Goal: Communication & Community: Ask a question

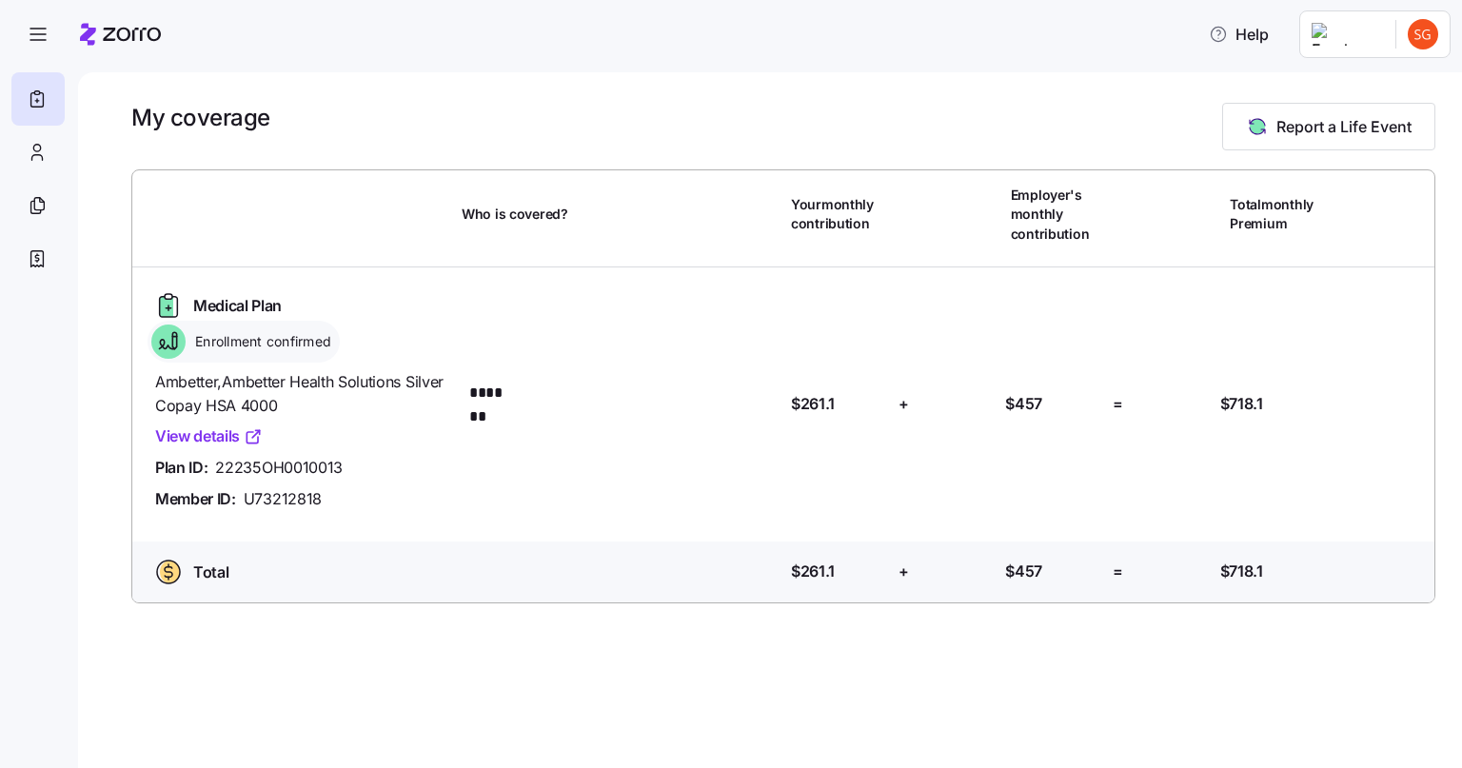
click at [221, 434] on link "View details" at bounding box center [209, 436] width 108 height 24
click at [1253, 40] on span "Help" at bounding box center [1239, 34] width 60 height 23
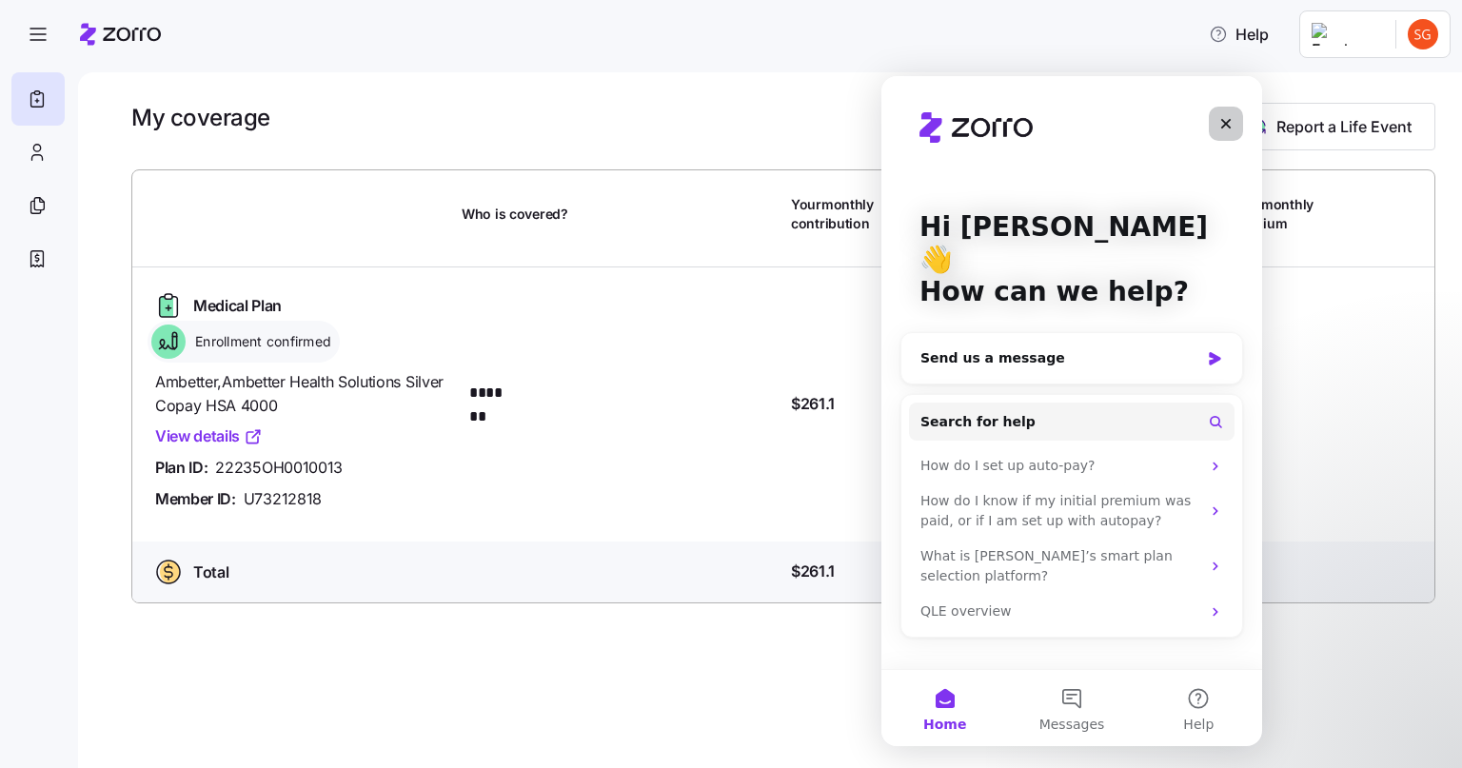
click at [1219, 130] on icon "Close" at bounding box center [1225, 123] width 15 height 15
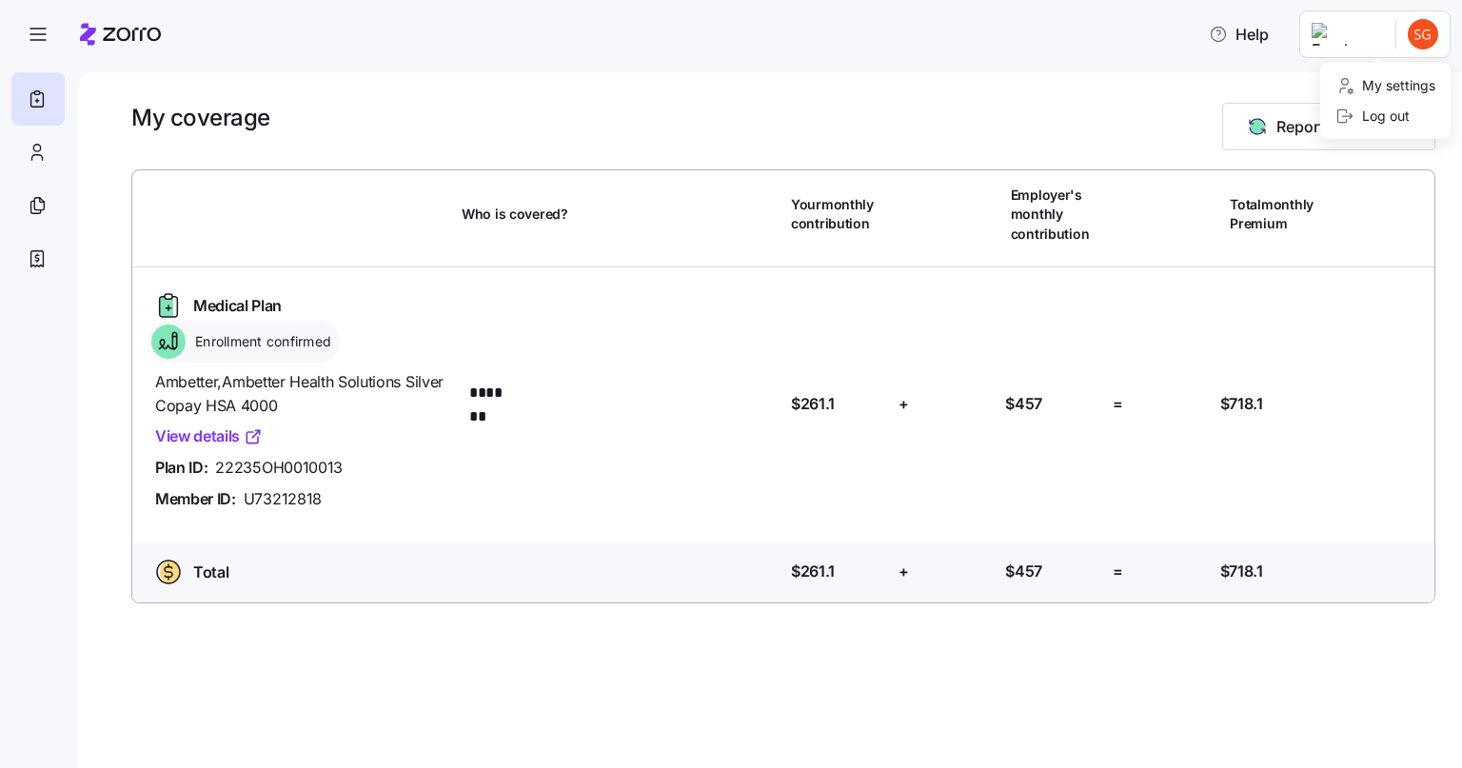
click at [1344, 39] on html "Help My coverage Report a Life Event Who is covered? Your monthly contribution …" at bounding box center [731, 378] width 1462 height 757
click at [38, 35] on html "Help My coverage Report a Life Event Who is covered? Your monthly contribution …" at bounding box center [731, 378] width 1462 height 757
click at [38, 35] on icon "button" at bounding box center [38, 34] width 23 height 23
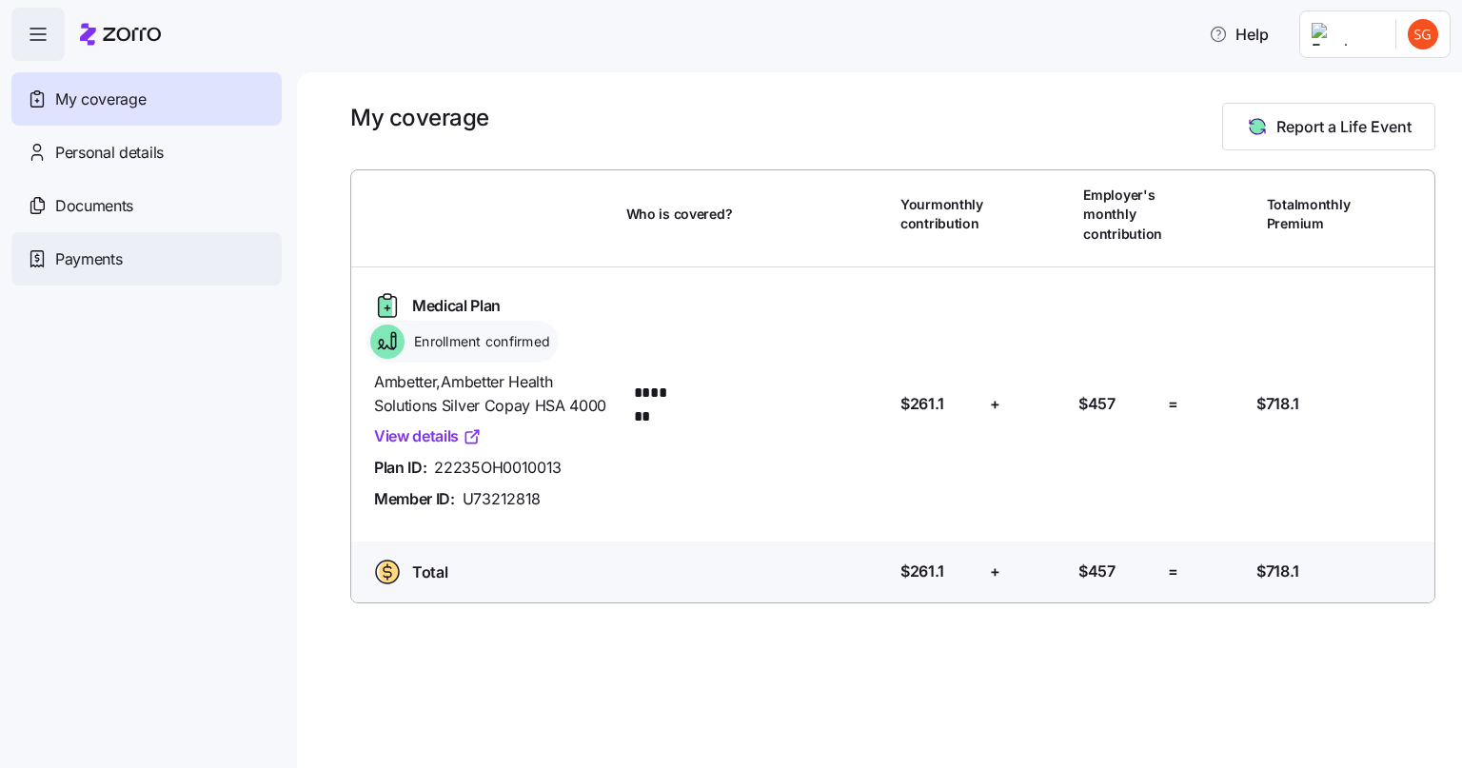
click at [79, 257] on span "Payments" at bounding box center [88, 259] width 67 height 24
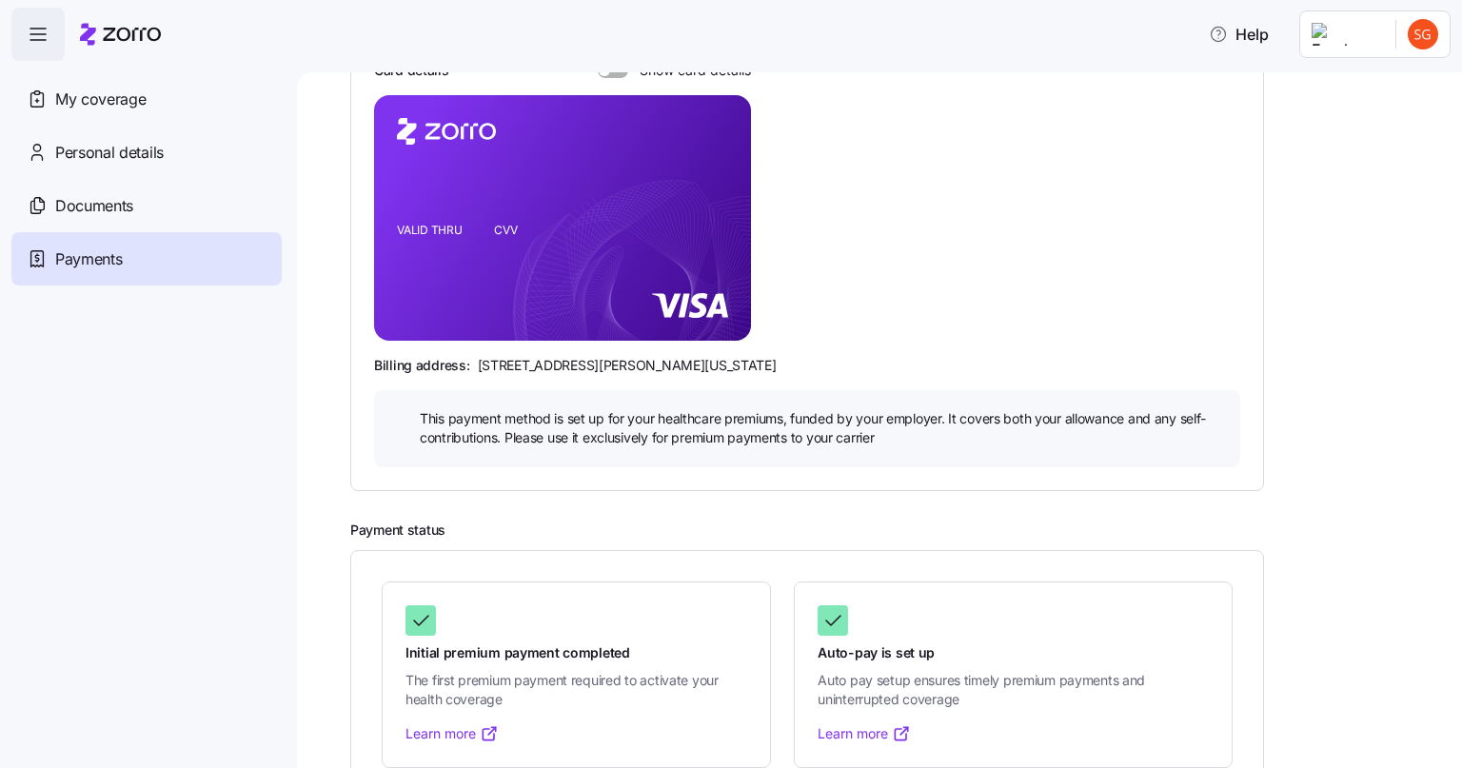
scroll to position [306, 0]
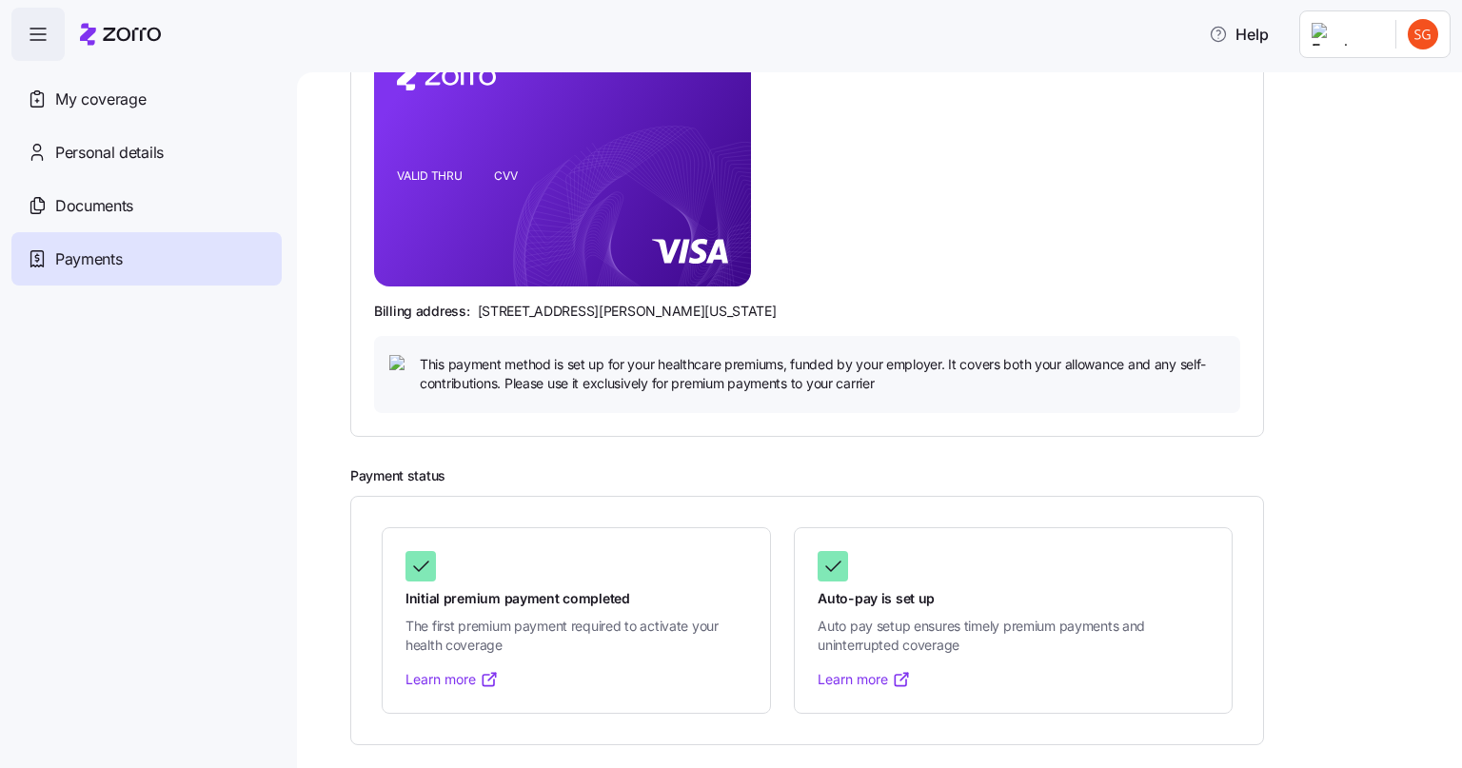
click at [824, 573] on icon at bounding box center [832, 566] width 23 height 23
click at [864, 682] on link "Learn more" at bounding box center [864, 679] width 93 height 19
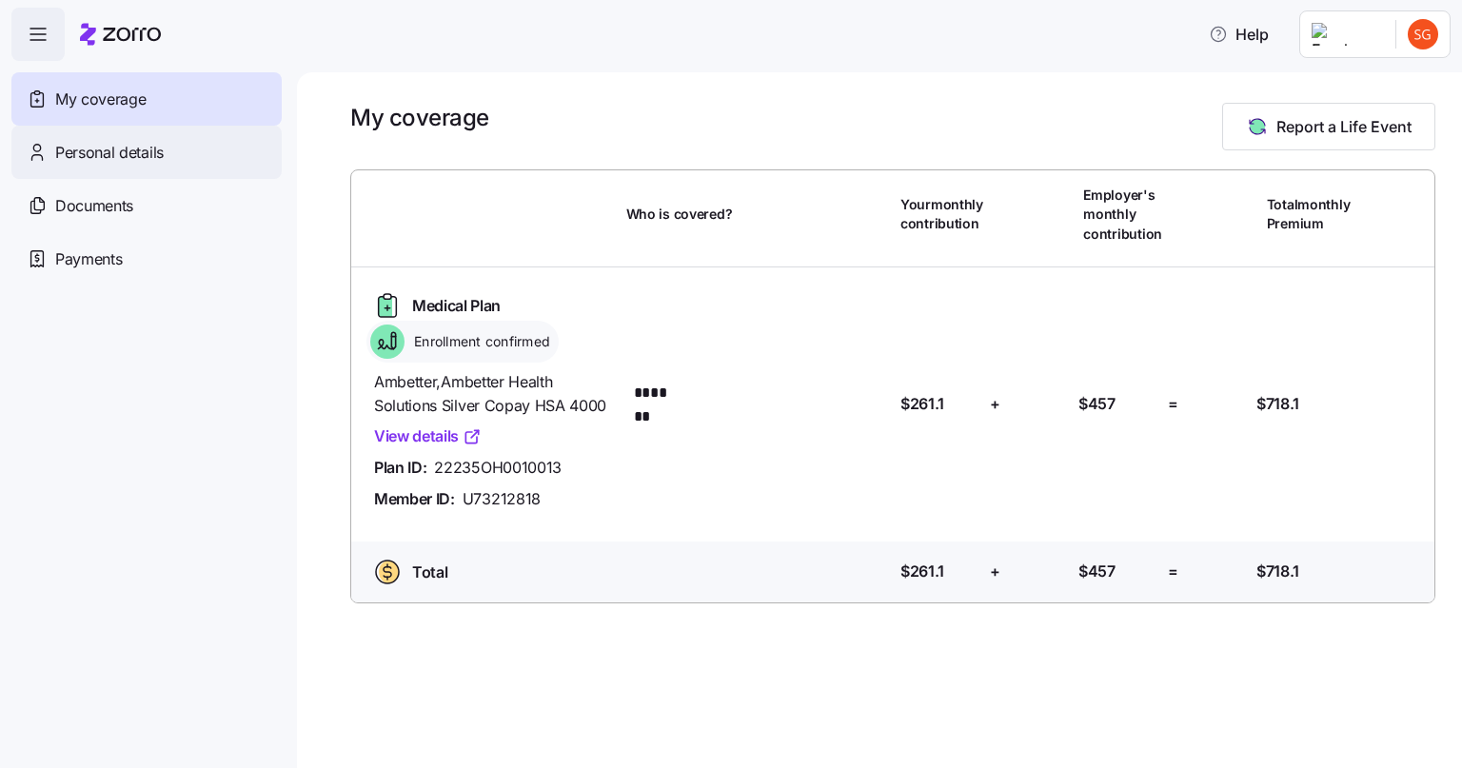
click at [128, 152] on span "Personal details" at bounding box center [109, 153] width 108 height 24
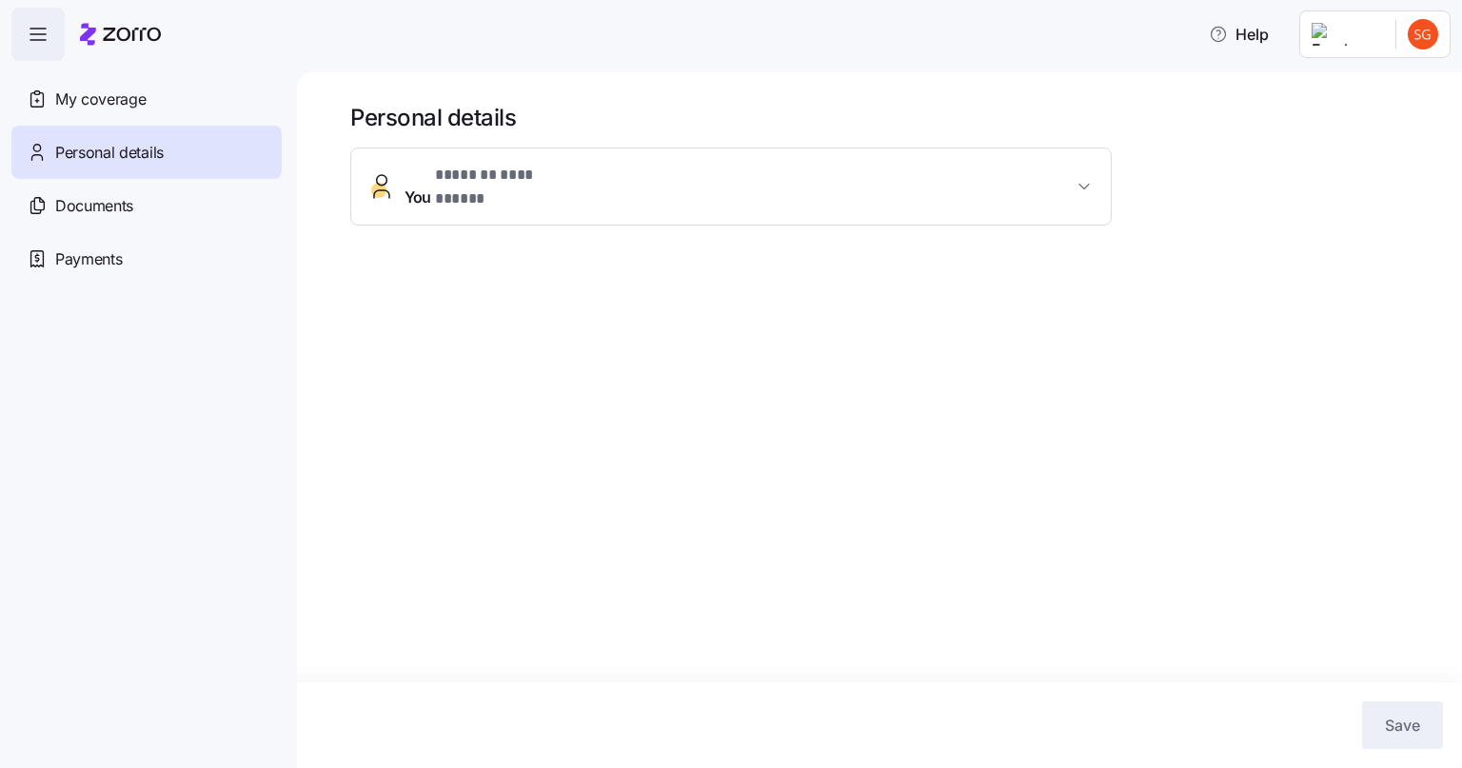
click at [1084, 184] on icon "button" at bounding box center [1084, 186] width 10 height 5
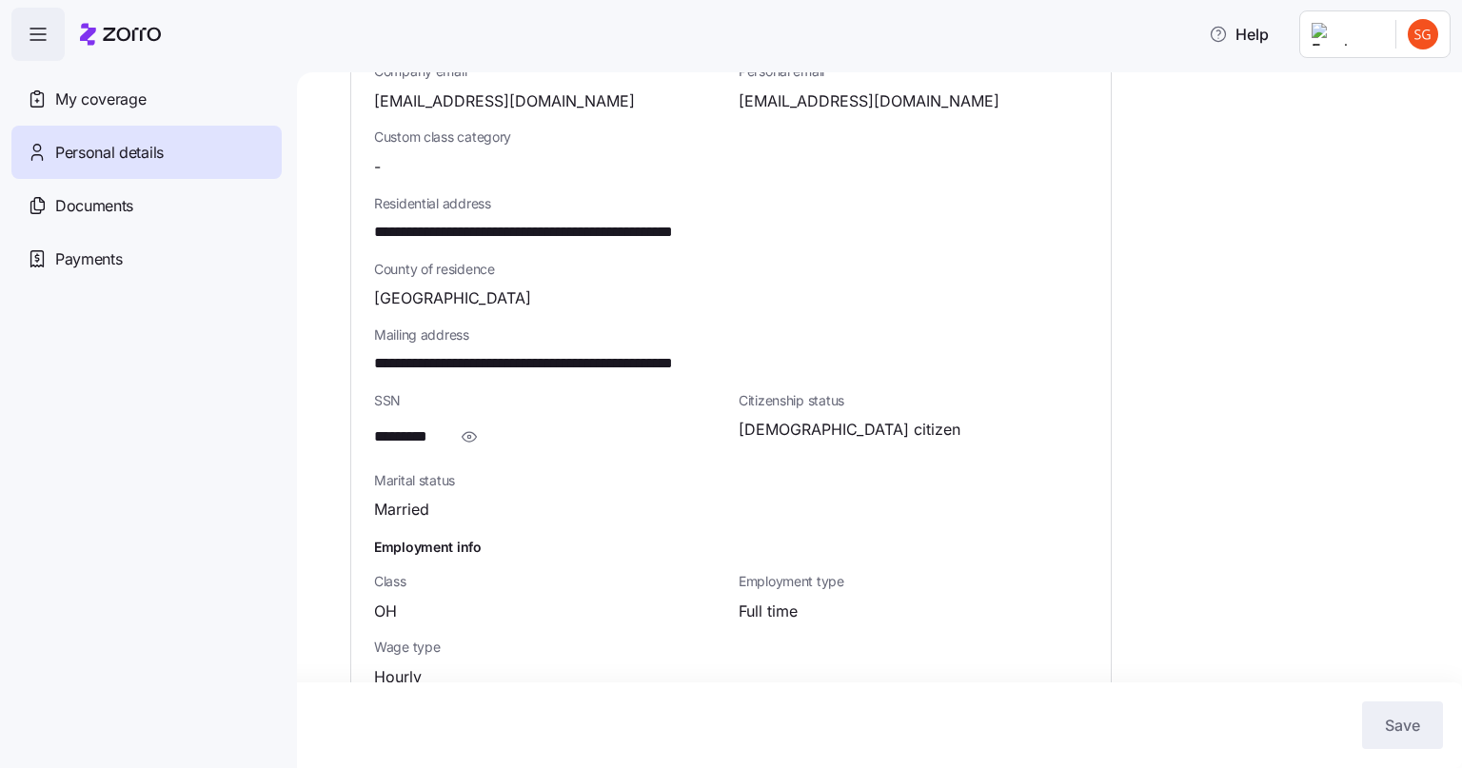
scroll to position [511, 0]
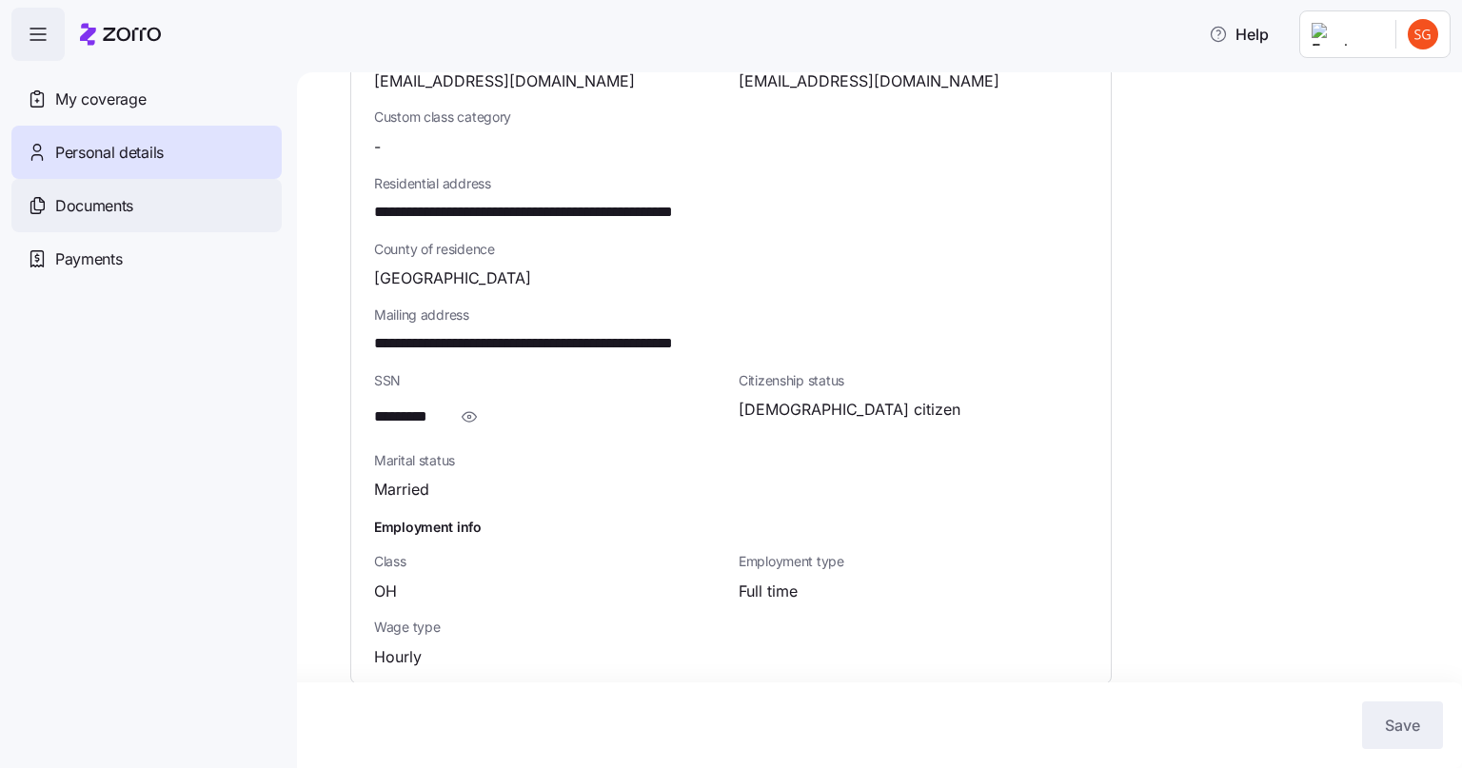
click at [106, 208] on span "Documents" at bounding box center [94, 206] width 78 height 24
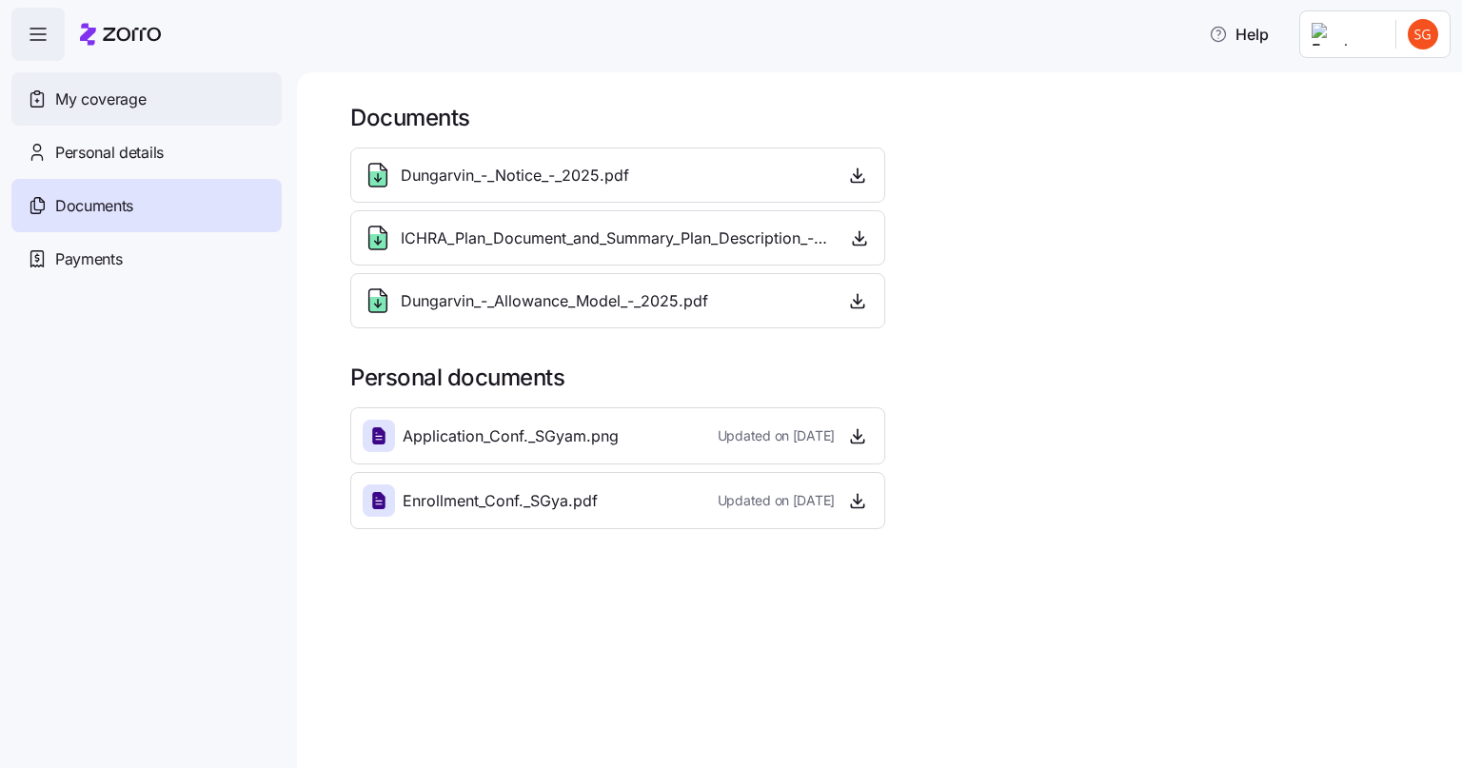
click at [108, 99] on span "My coverage" at bounding box center [100, 100] width 90 height 24
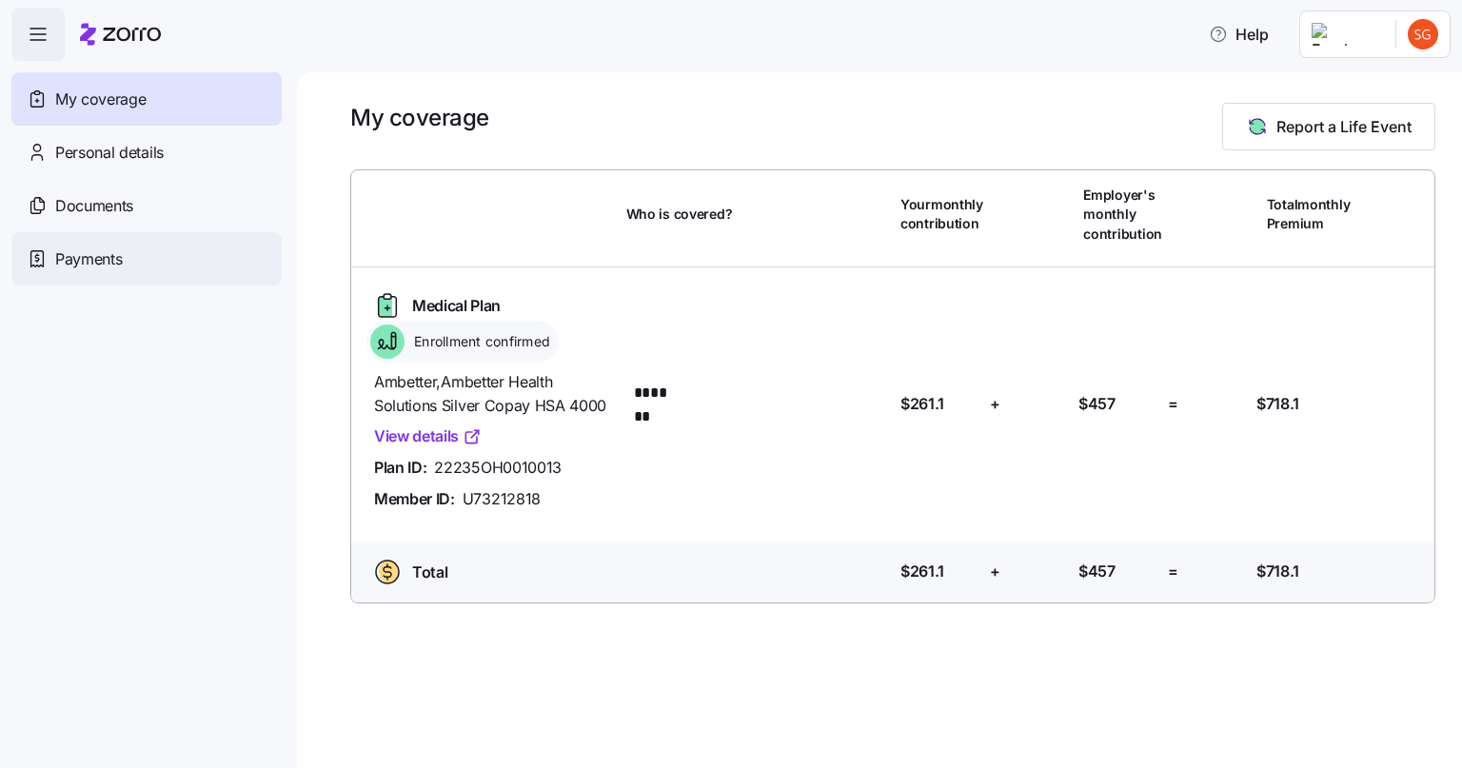
click at [109, 261] on span "Payments" at bounding box center [88, 259] width 67 height 24
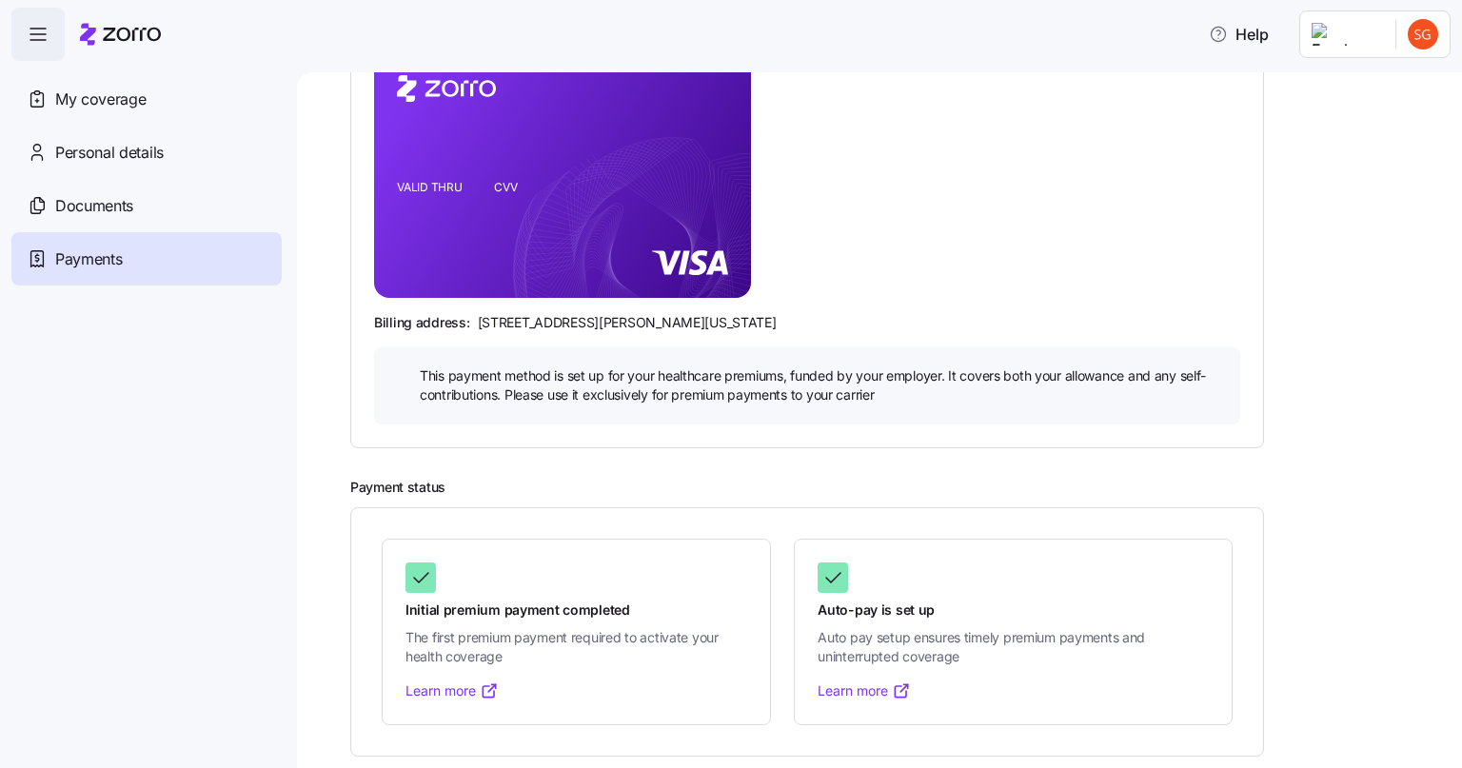
scroll to position [306, 0]
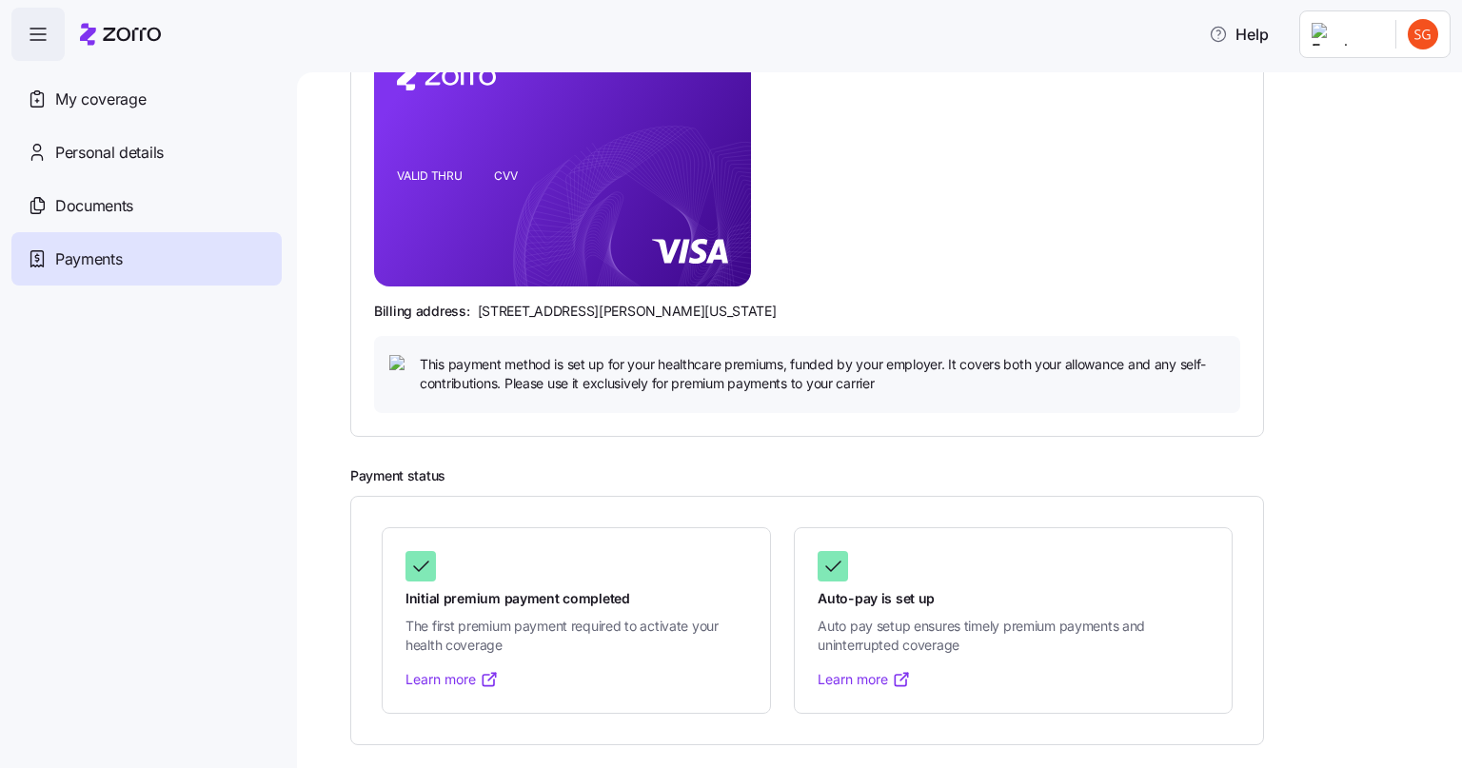
click at [38, 27] on icon "button" at bounding box center [38, 34] width 23 height 23
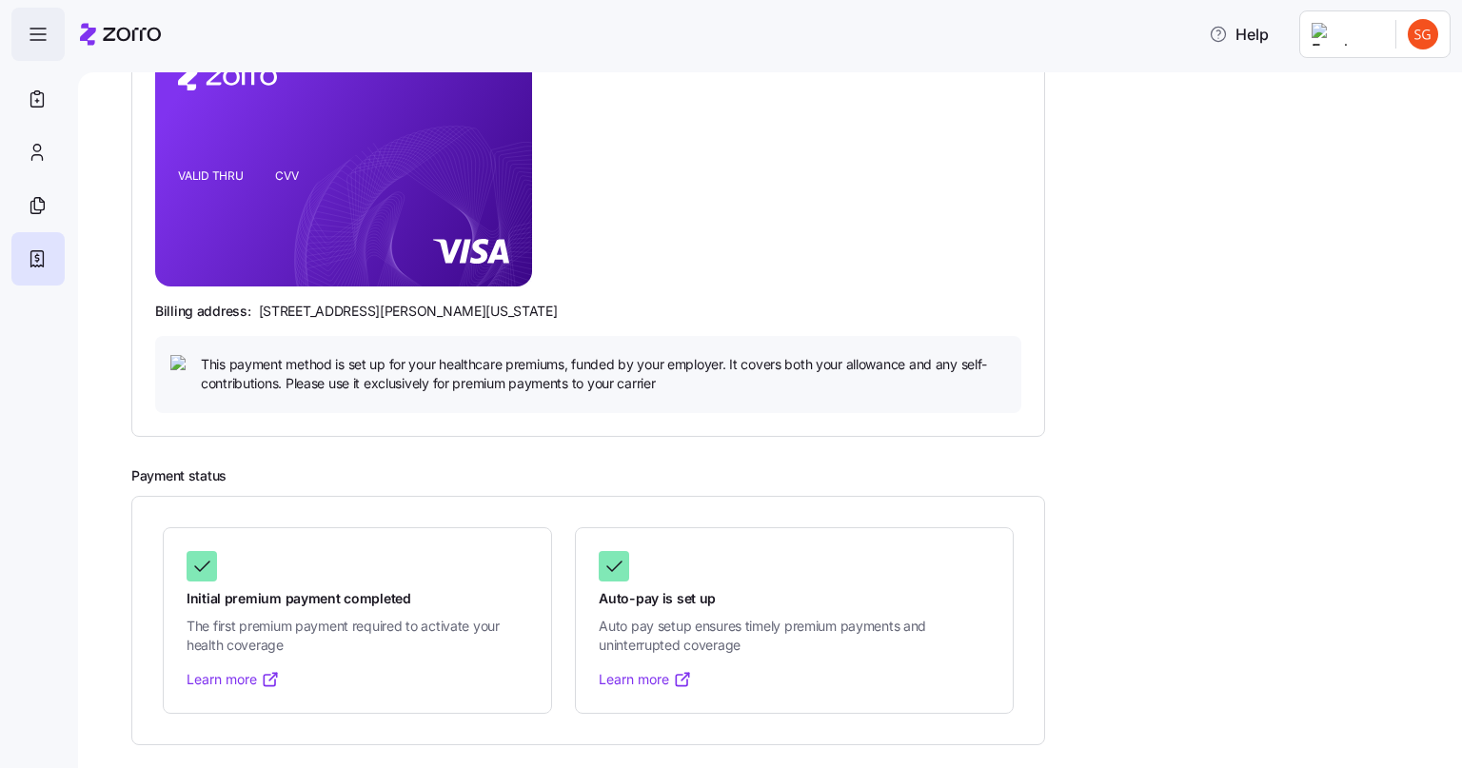
click at [38, 27] on icon "button" at bounding box center [38, 34] width 23 height 23
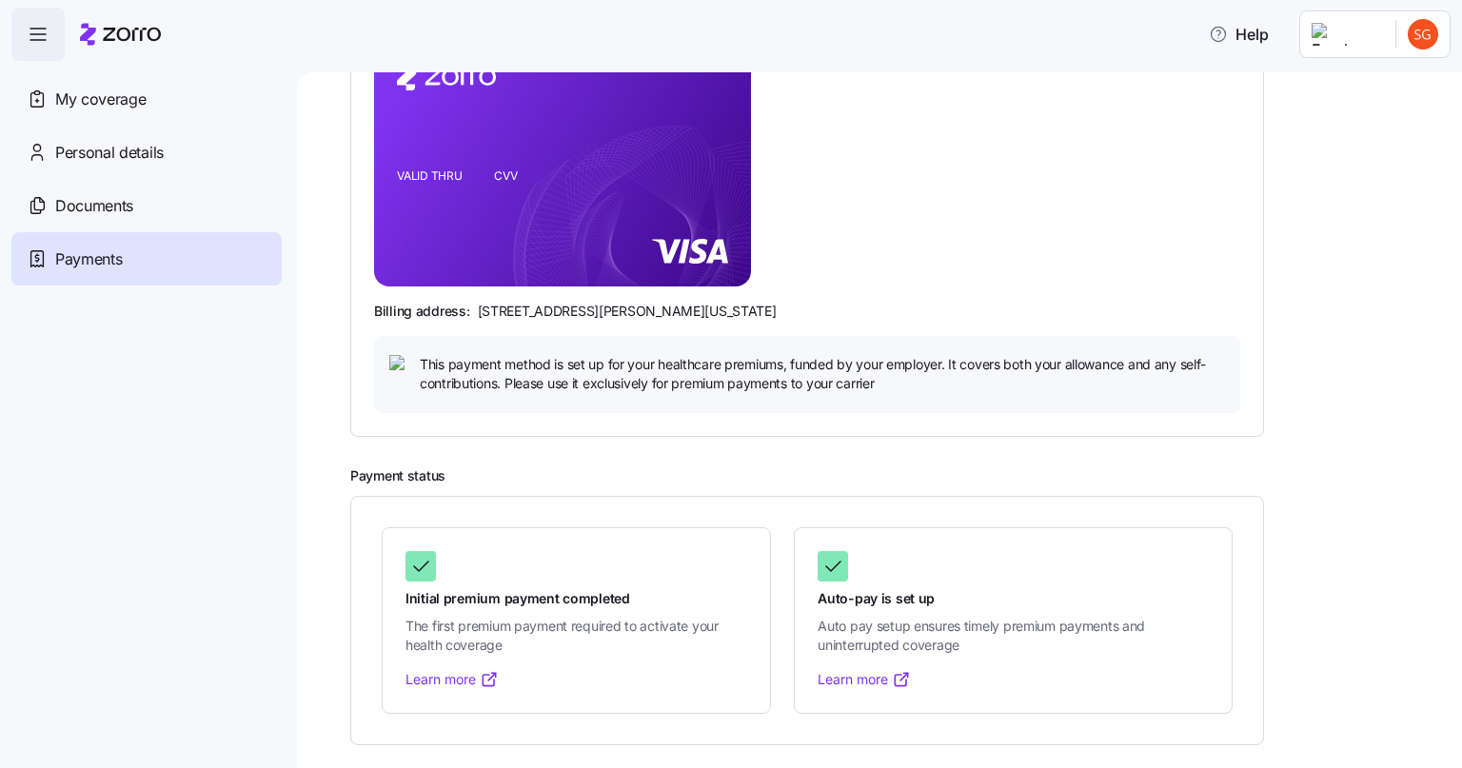
drag, startPoint x: 420, startPoint y: 566, endPoint x: 262, endPoint y: 527, distance: 162.7
click at [262, 527] on nav "My coverage Personal details Documents Partners hub Payments" at bounding box center [148, 414] width 297 height 707
click at [446, 680] on link "Learn more" at bounding box center [451, 679] width 93 height 19
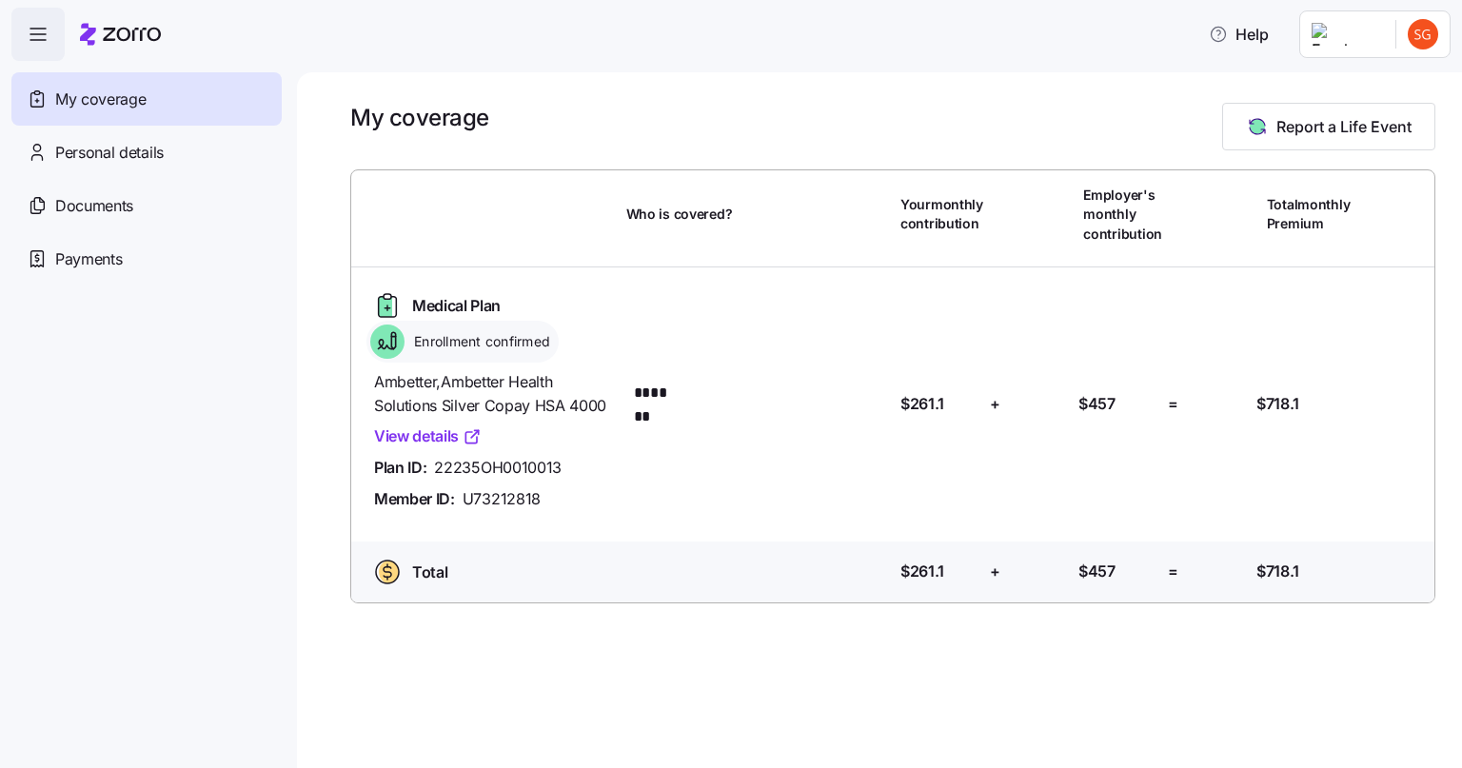
click at [48, 35] on icon "button" at bounding box center [38, 34] width 23 height 23
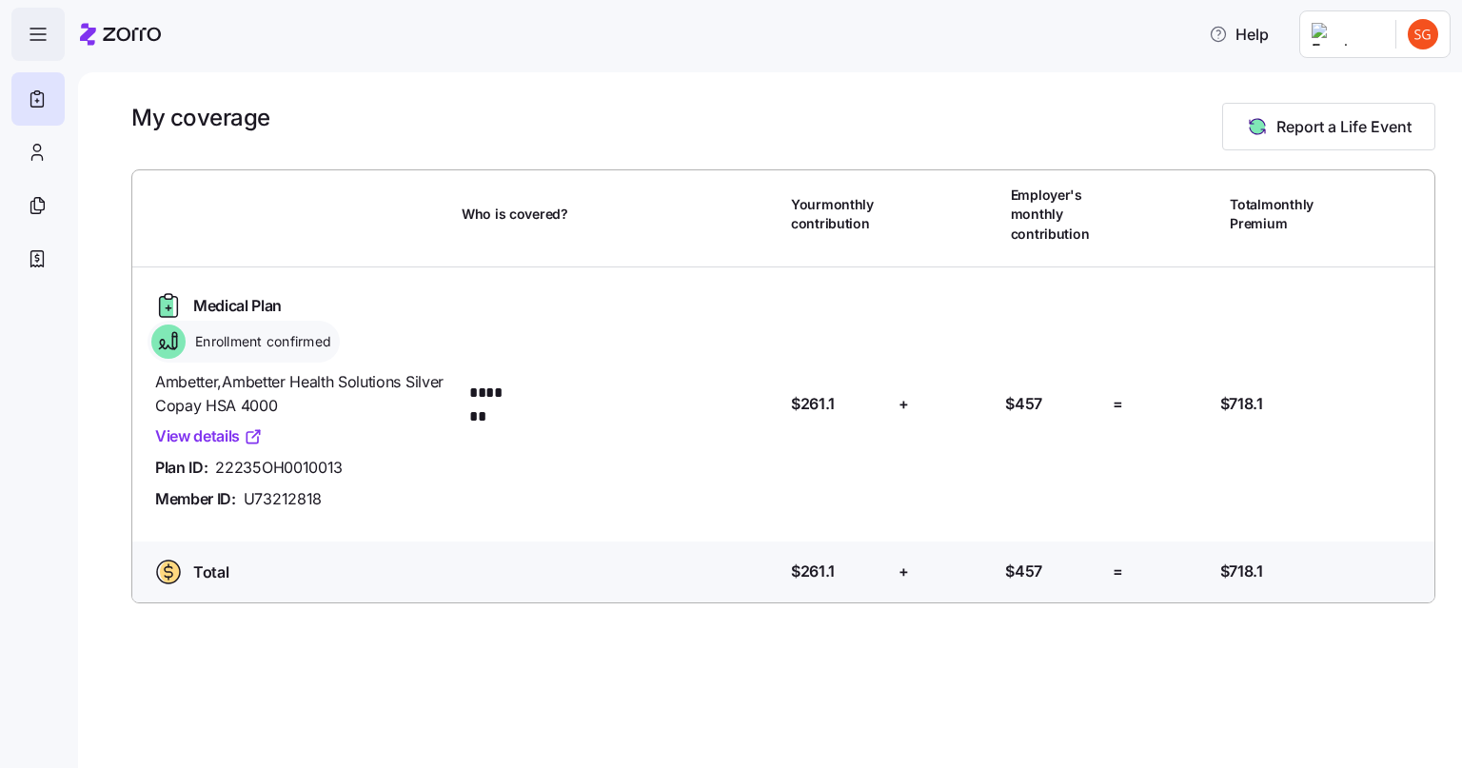
click at [38, 39] on icon "button" at bounding box center [38, 34] width 23 height 23
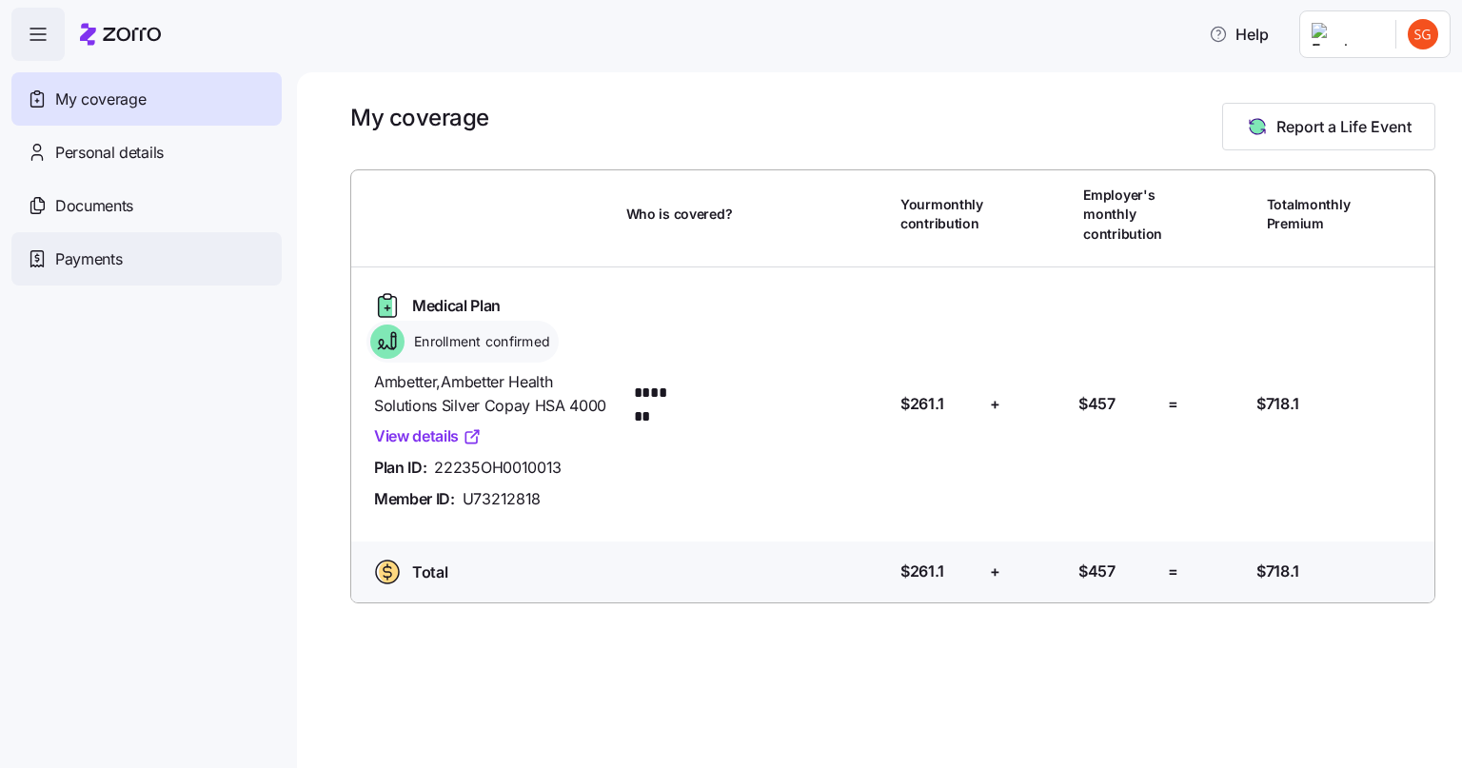
click at [83, 249] on span "Payments" at bounding box center [88, 259] width 67 height 24
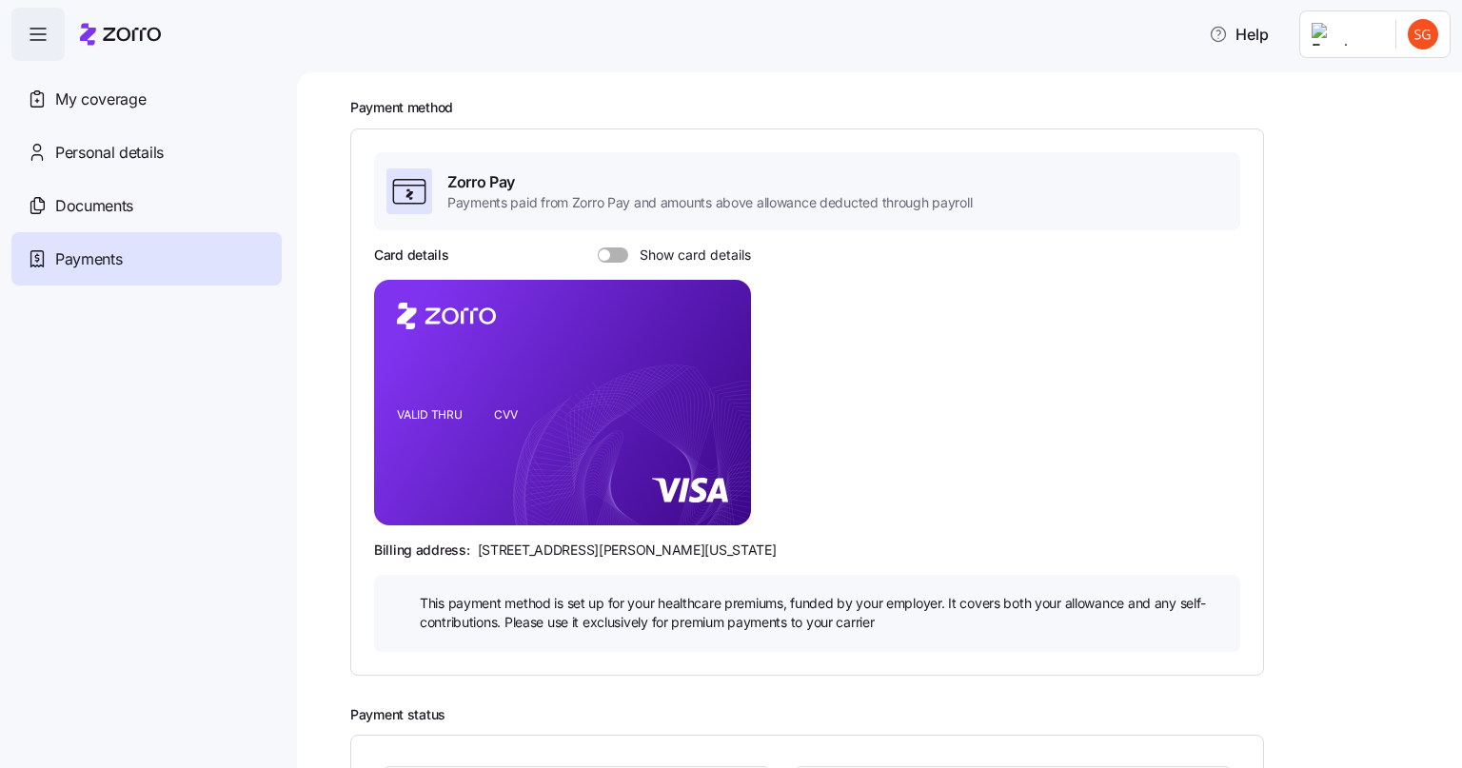
scroll to position [67, 0]
click at [604, 250] on span at bounding box center [604, 255] width 11 height 11
click at [598, 248] on input "Show card details" at bounding box center [598, 248] width 0 height 0
click at [1345, 544] on div "Payment method Zorro Pay Payments paid from Zorro Pay and amounts above allowan…" at bounding box center [892, 388] width 1085 height 576
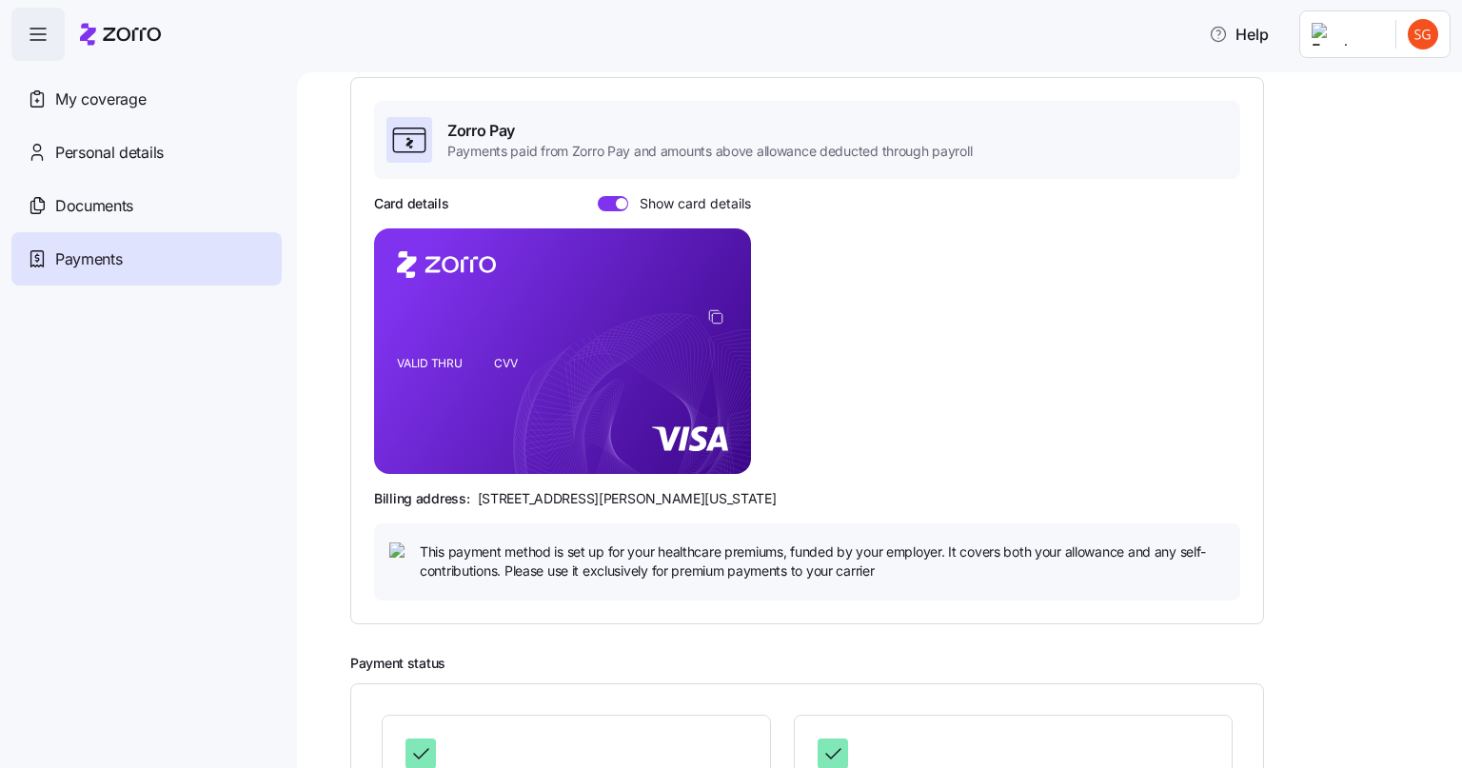
scroll to position [0, 0]
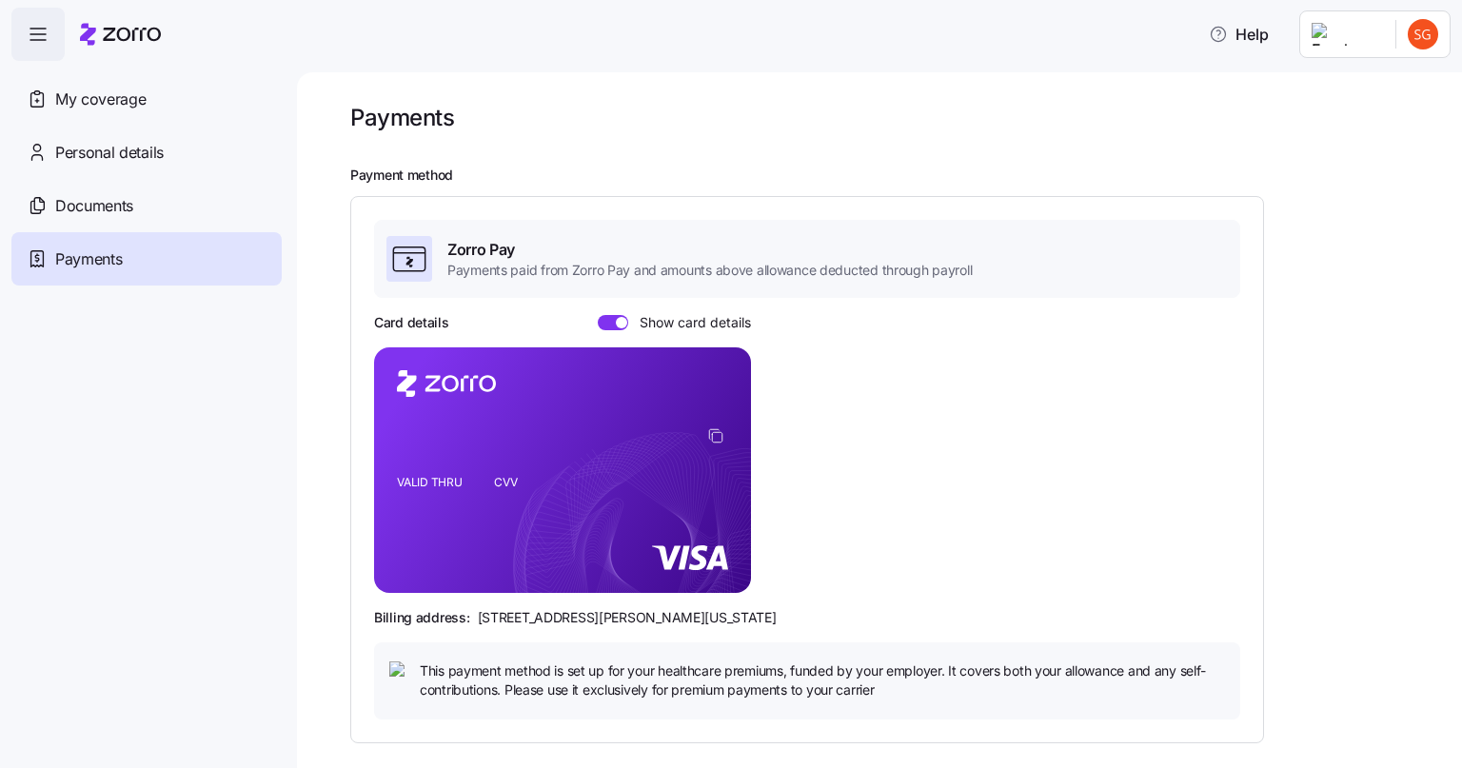
click at [414, 258] on icon at bounding box center [409, 259] width 38 height 38
click at [1262, 36] on span "Help" at bounding box center [1239, 34] width 60 height 23
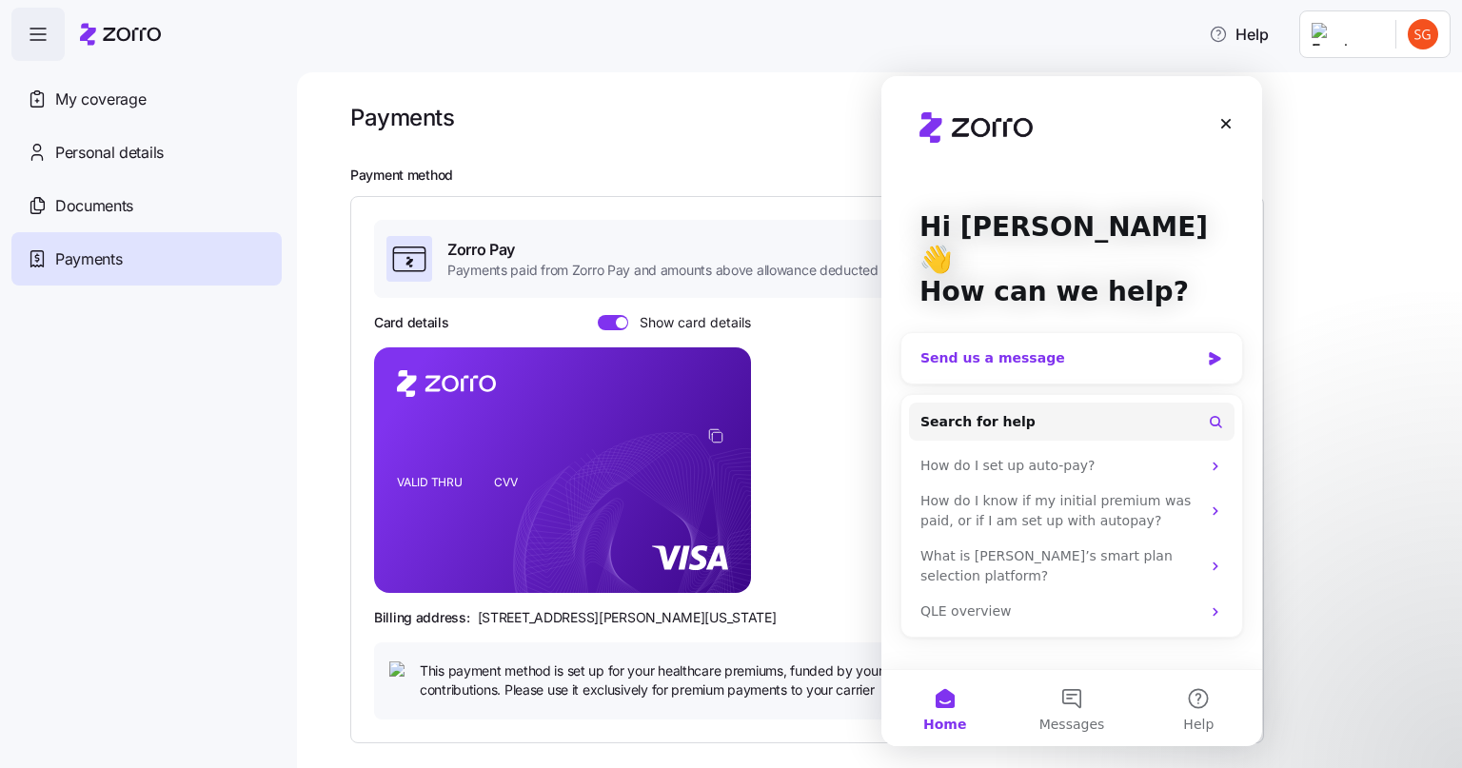
click at [986, 348] on div "Send us a message" at bounding box center [1059, 358] width 279 height 20
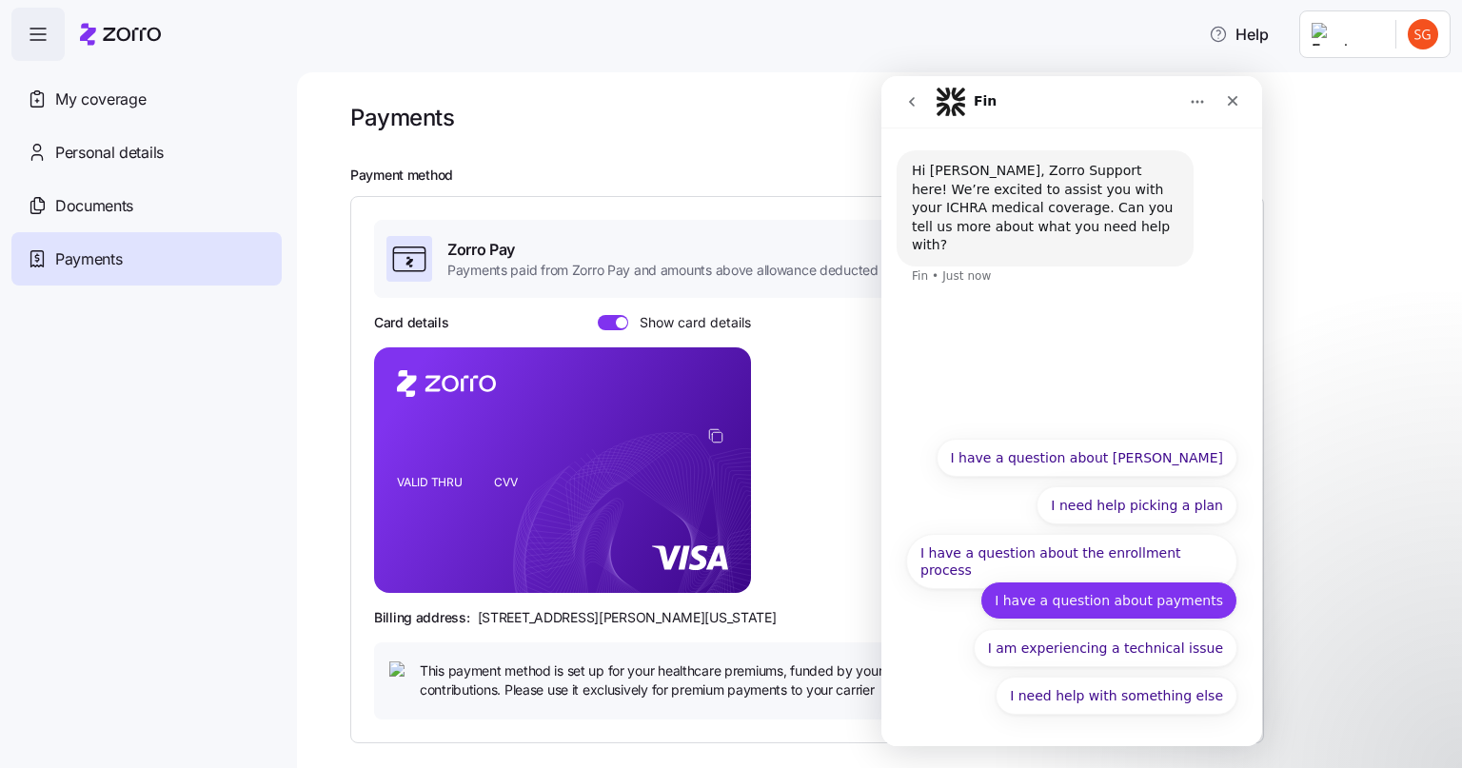
click at [1069, 606] on button "I have a question about payments" at bounding box center [1108, 600] width 257 height 38
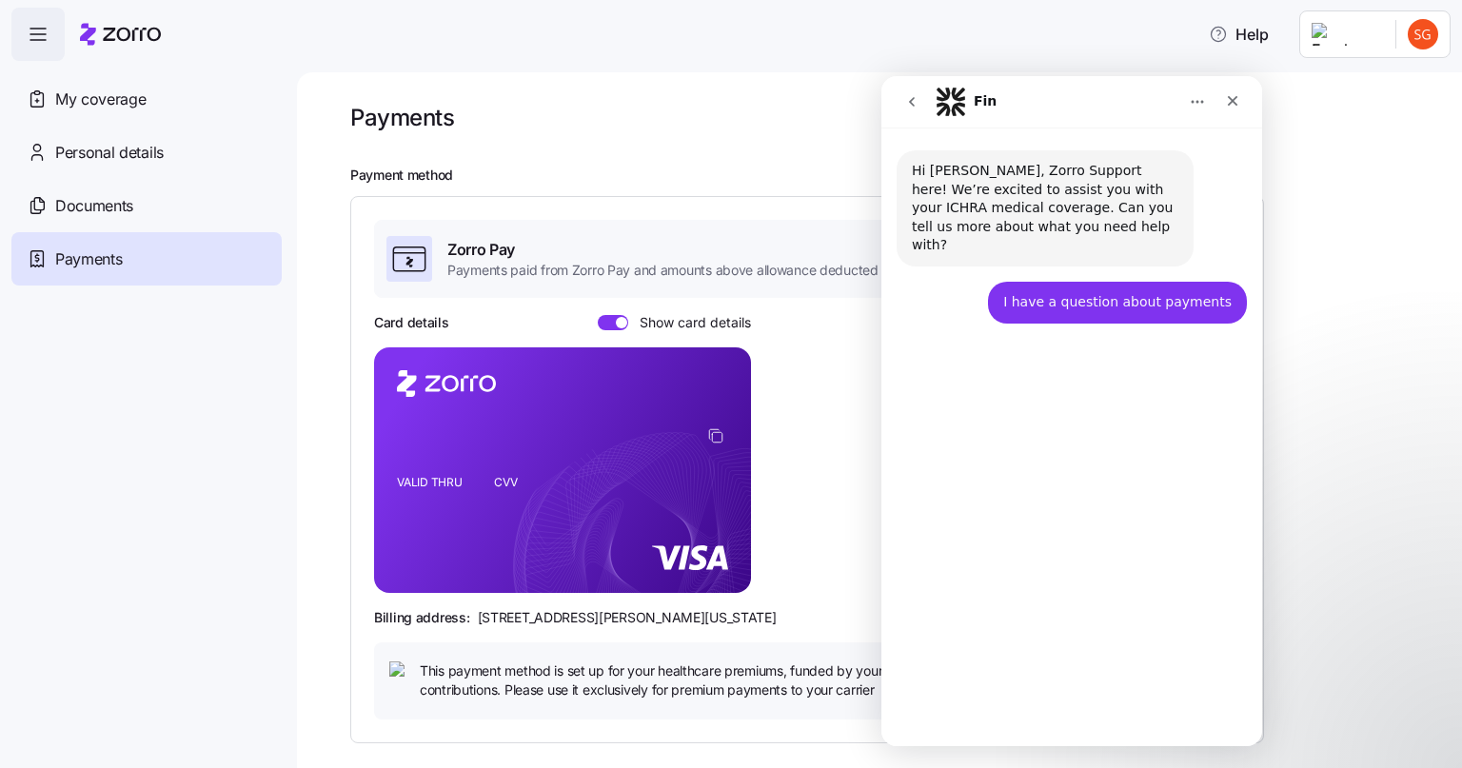
click at [1127, 704] on button "I have a different question" at bounding box center [1135, 696] width 205 height 38
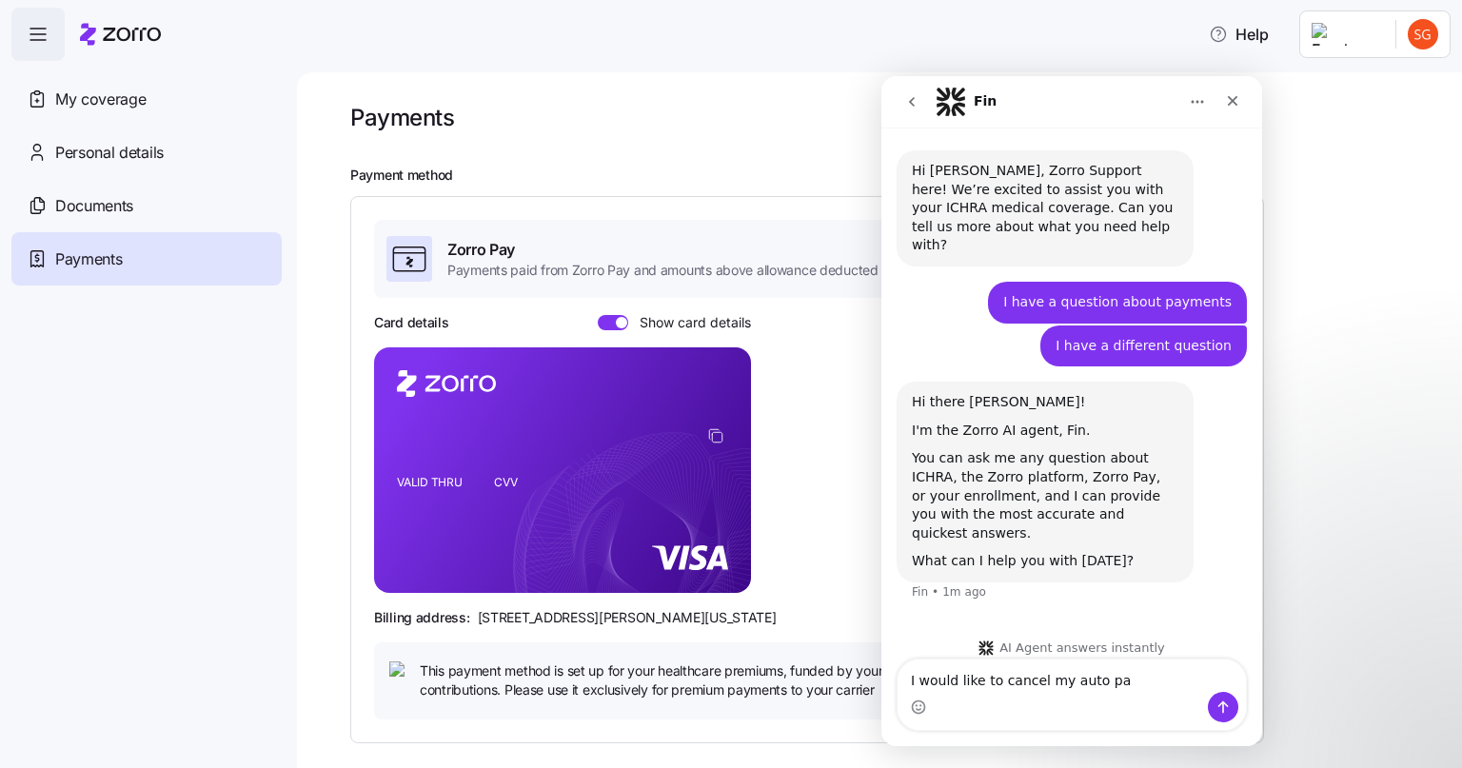
type textarea "I would like to cancel my auto pay"
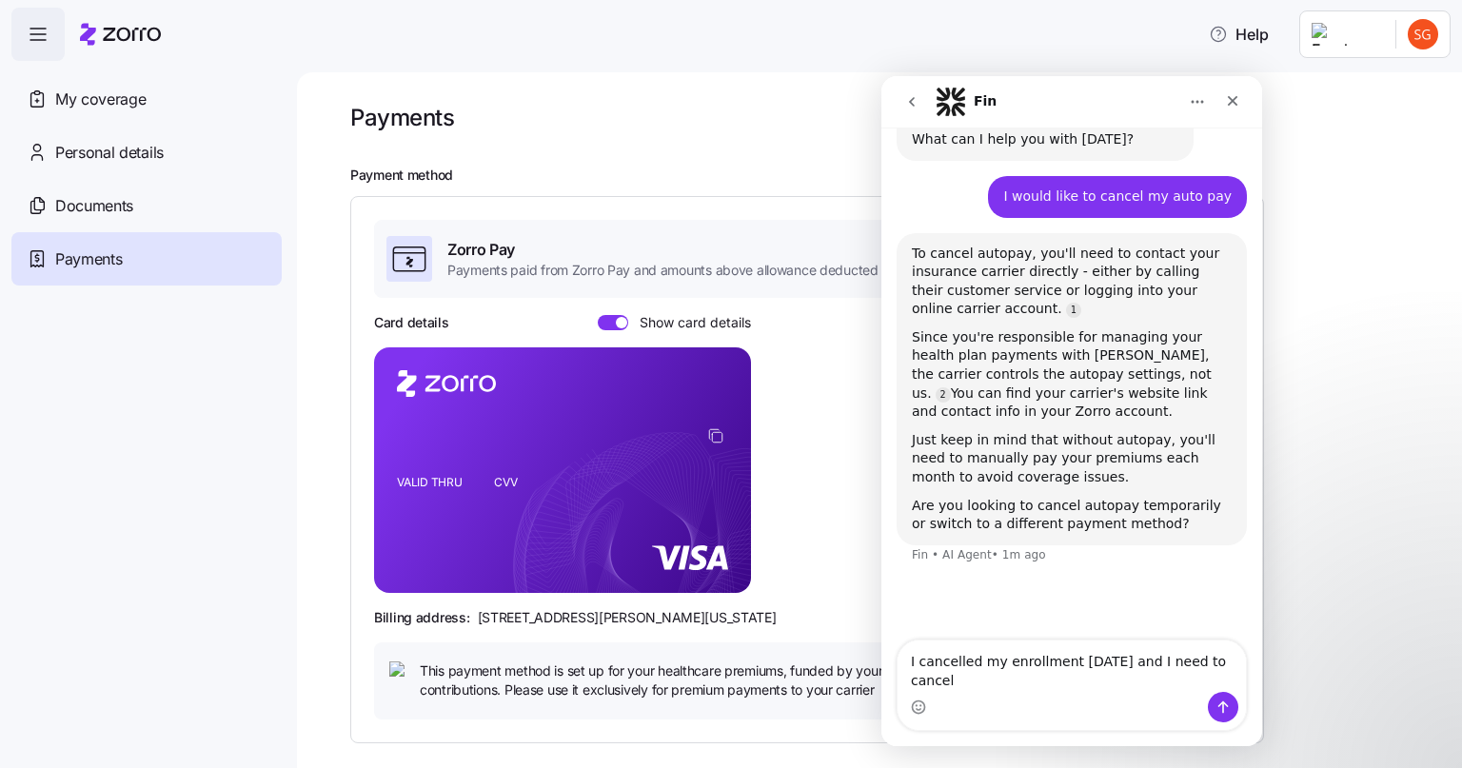
scroll to position [419, 0]
type textarea "I cancelled my enrollment [DATE] and I need to cancel the auto pay. I have insu…"
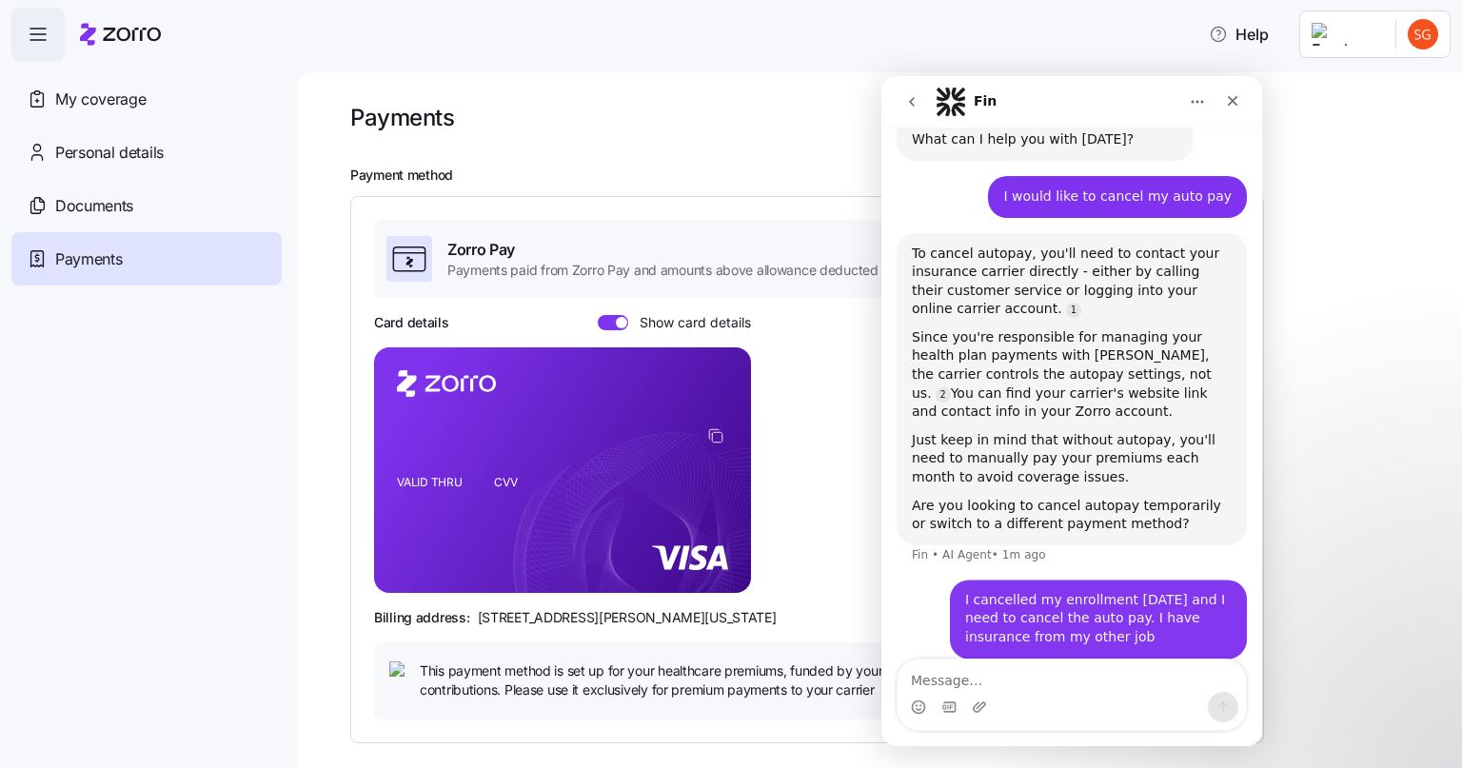
scroll to position [465, 0]
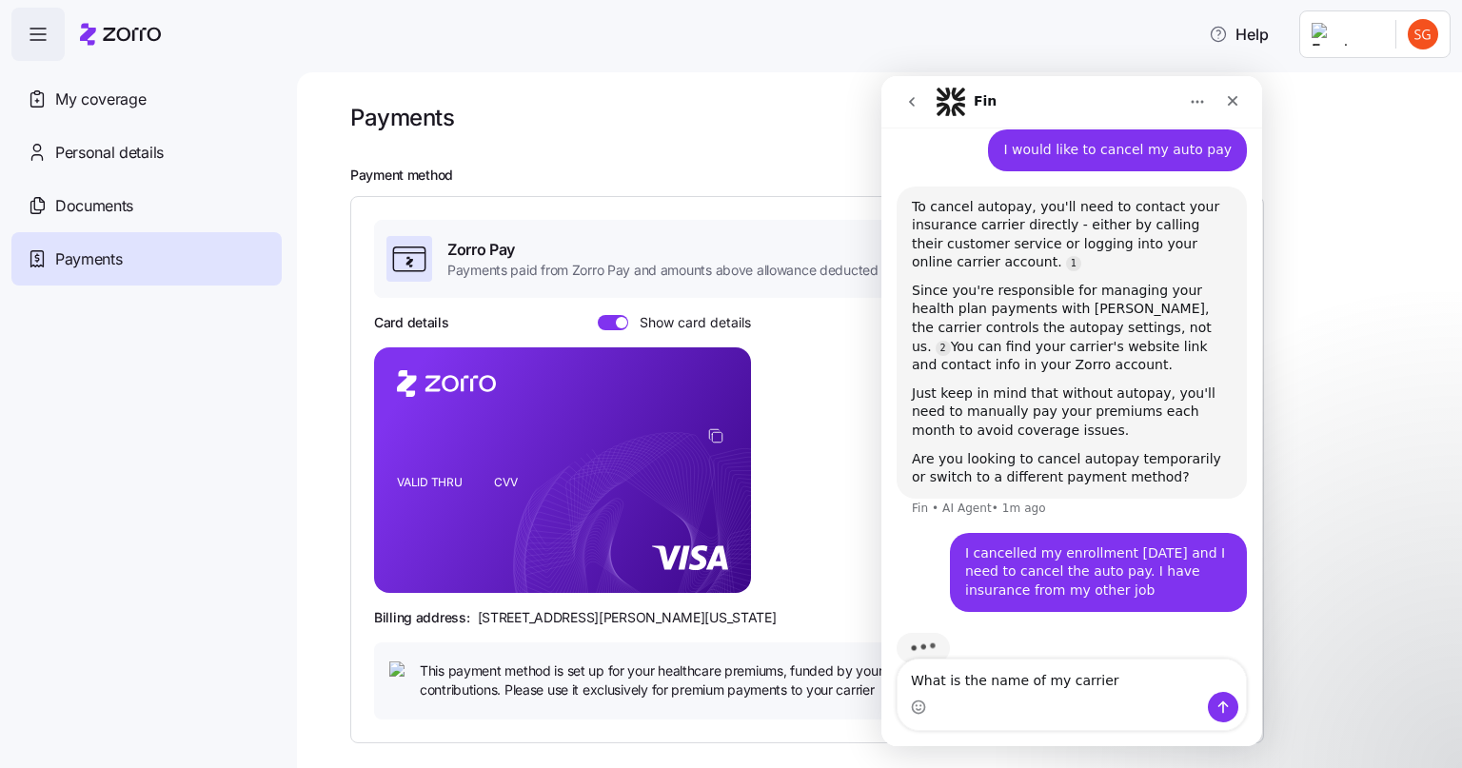
type textarea "What is the name of my carrier?"
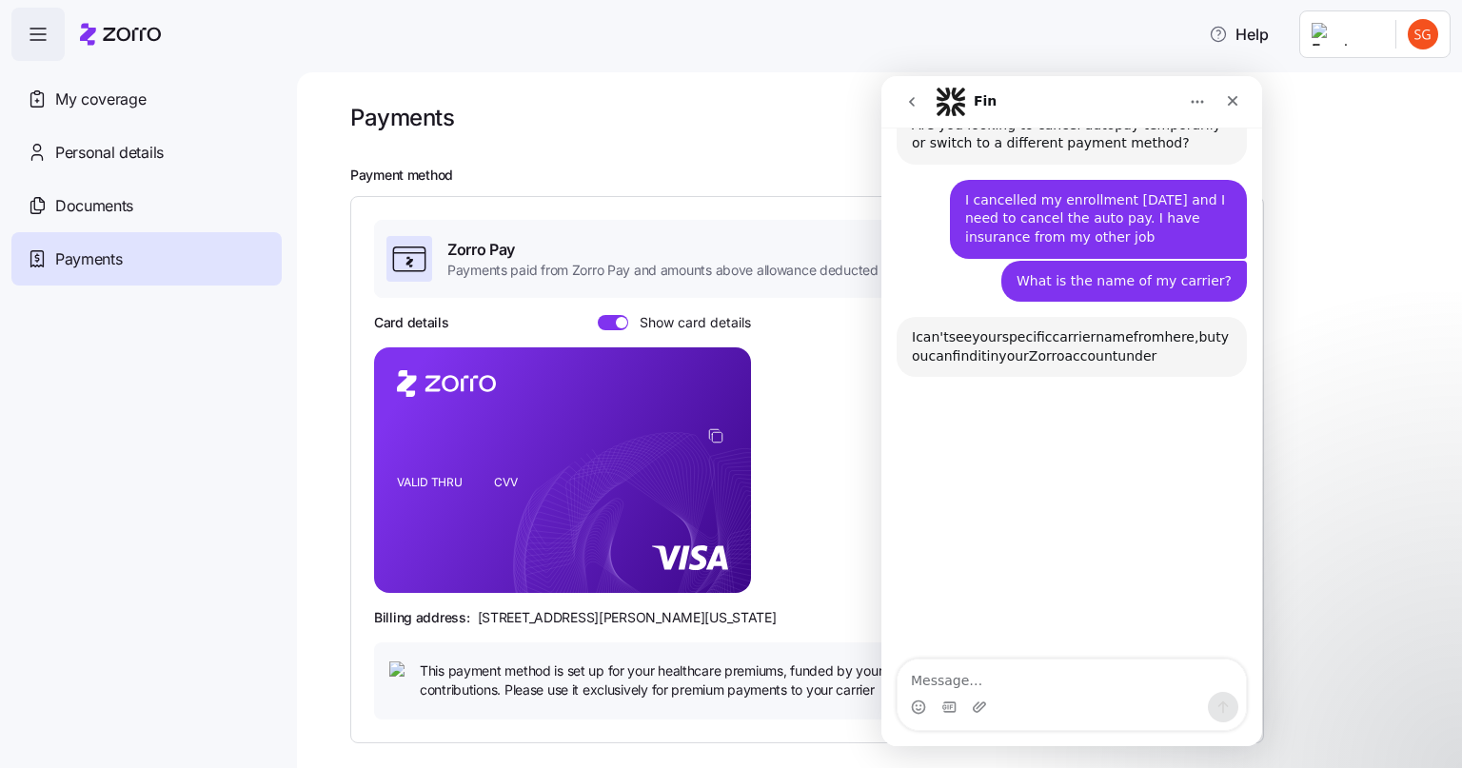
scroll to position [902, 0]
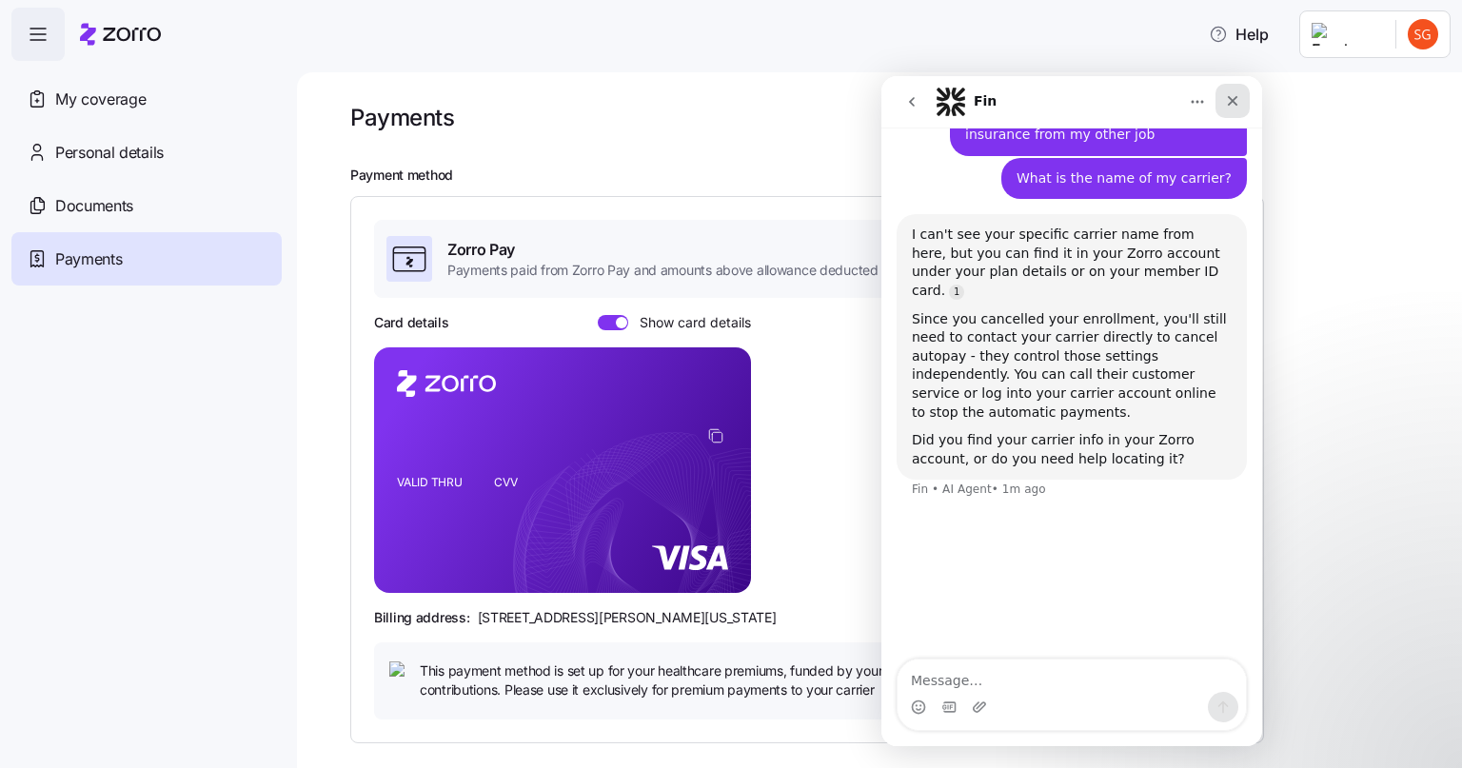
click at [1230, 103] on icon "Close" at bounding box center [1233, 101] width 10 height 10
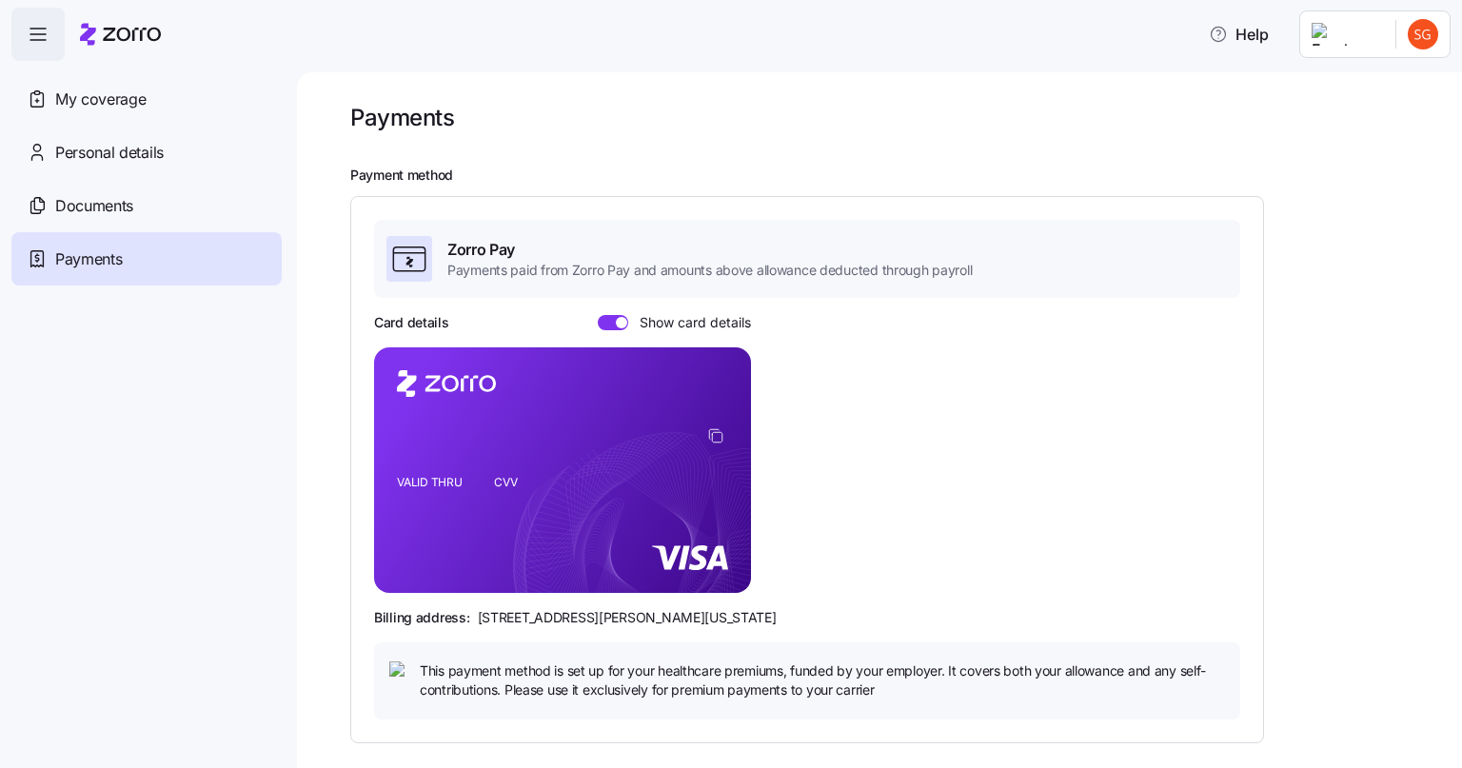
scroll to position [691, 0]
click at [110, 99] on span "My coverage" at bounding box center [100, 100] width 90 height 24
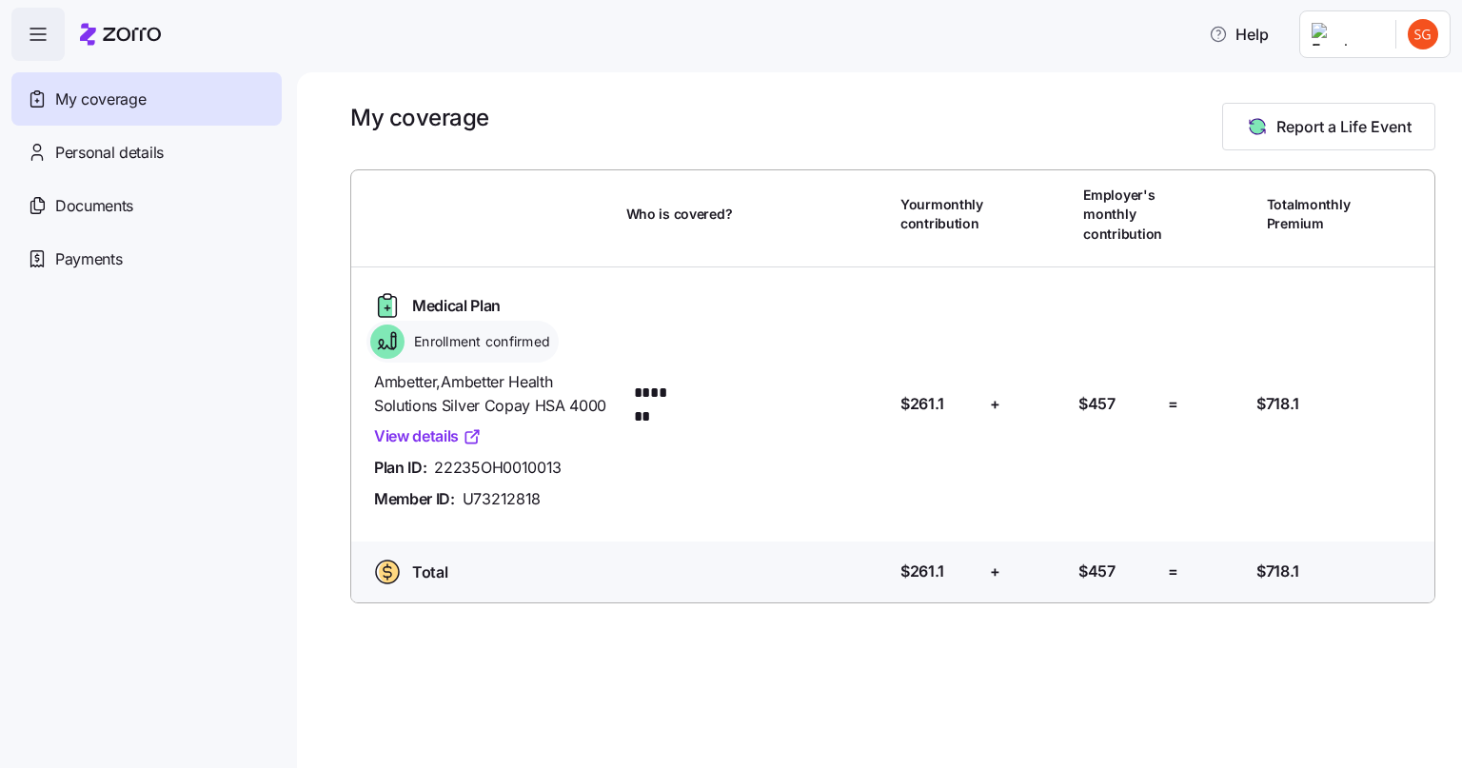
click at [427, 440] on link "View details" at bounding box center [428, 436] width 108 height 24
